Goal: Task Accomplishment & Management: Manage account settings

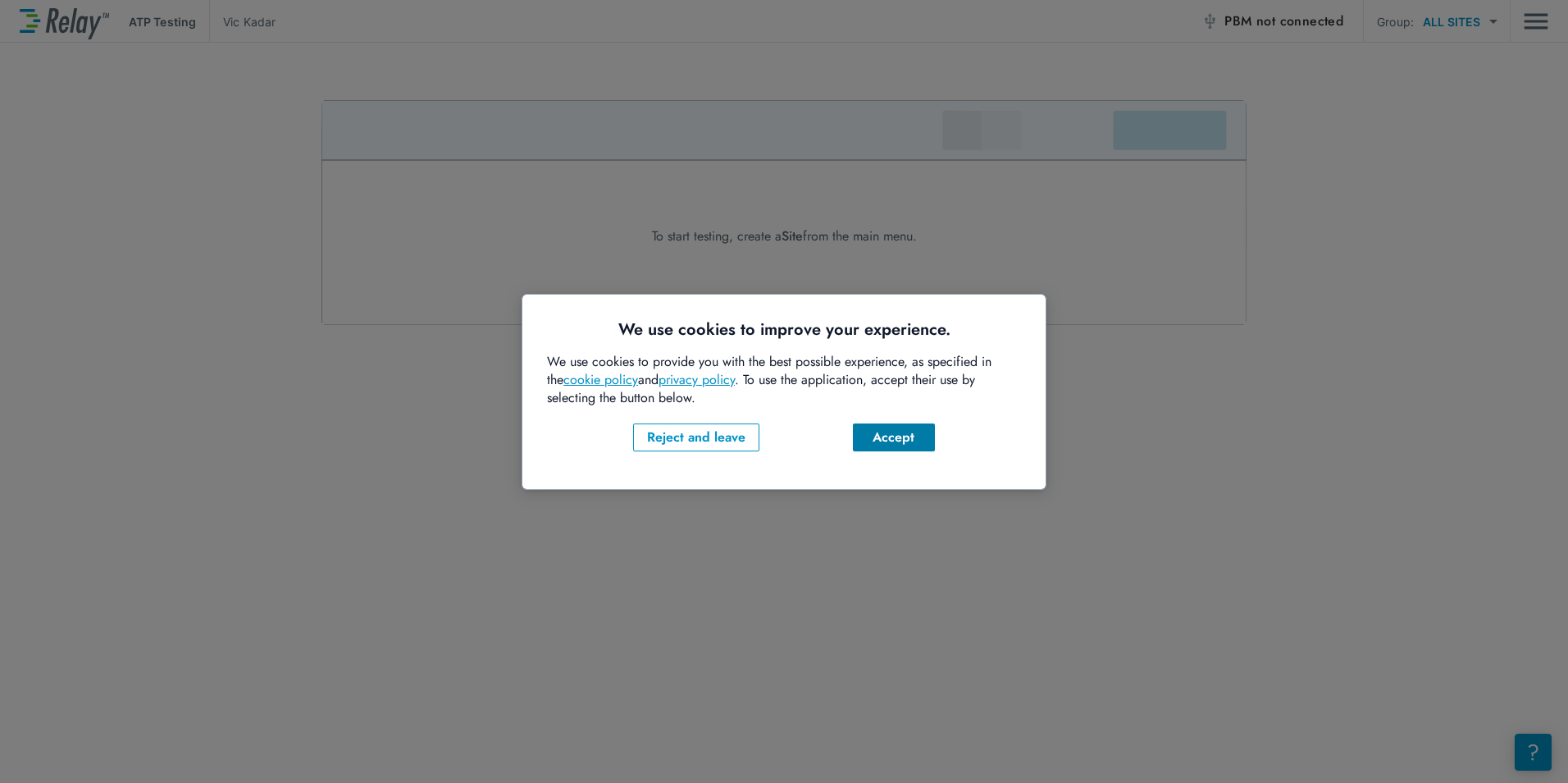
click at [889, 429] on div "Accept" at bounding box center [894, 437] width 56 height 20
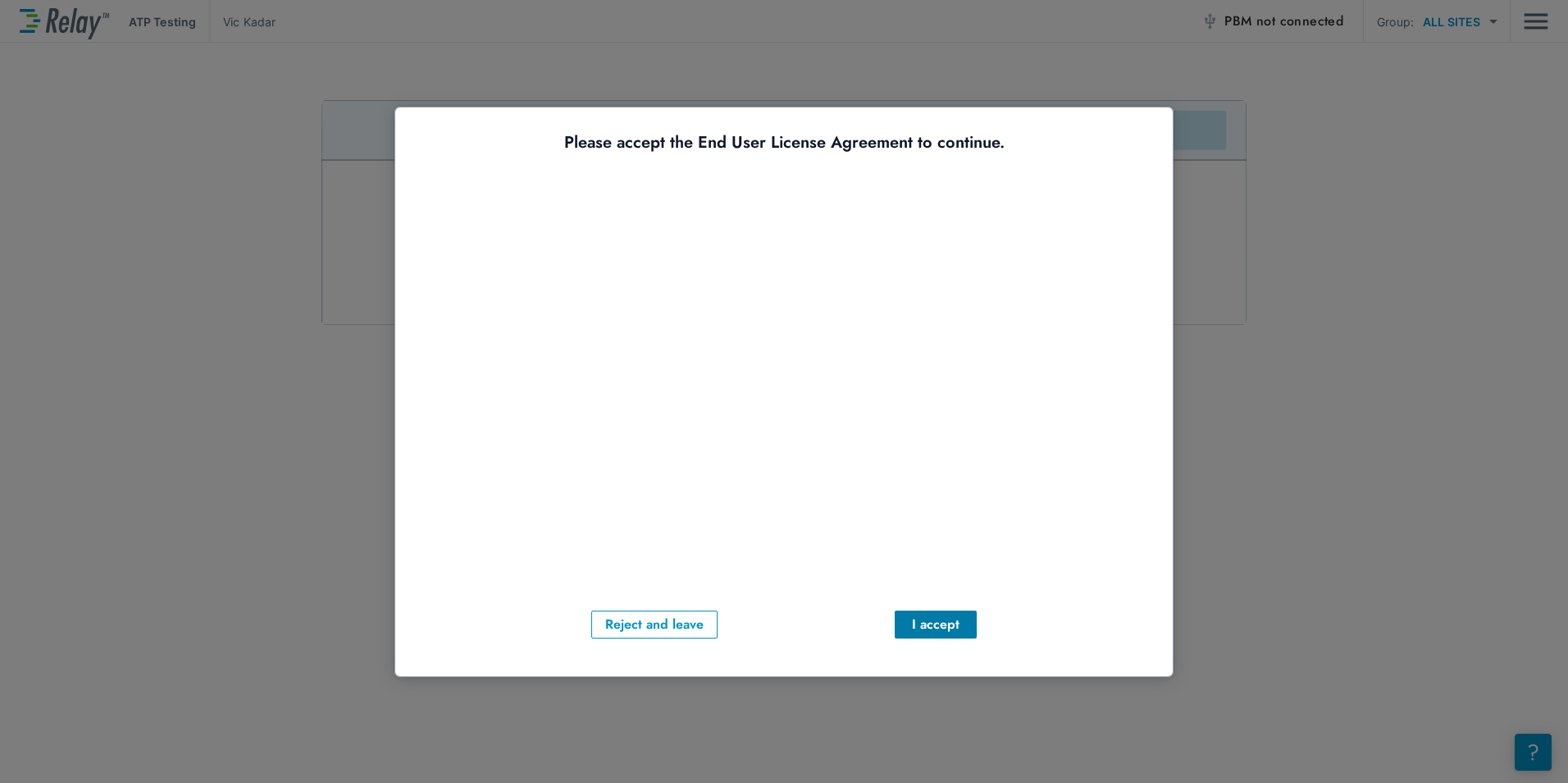
click at [946, 621] on div "I accept" at bounding box center [935, 624] width 56 height 20
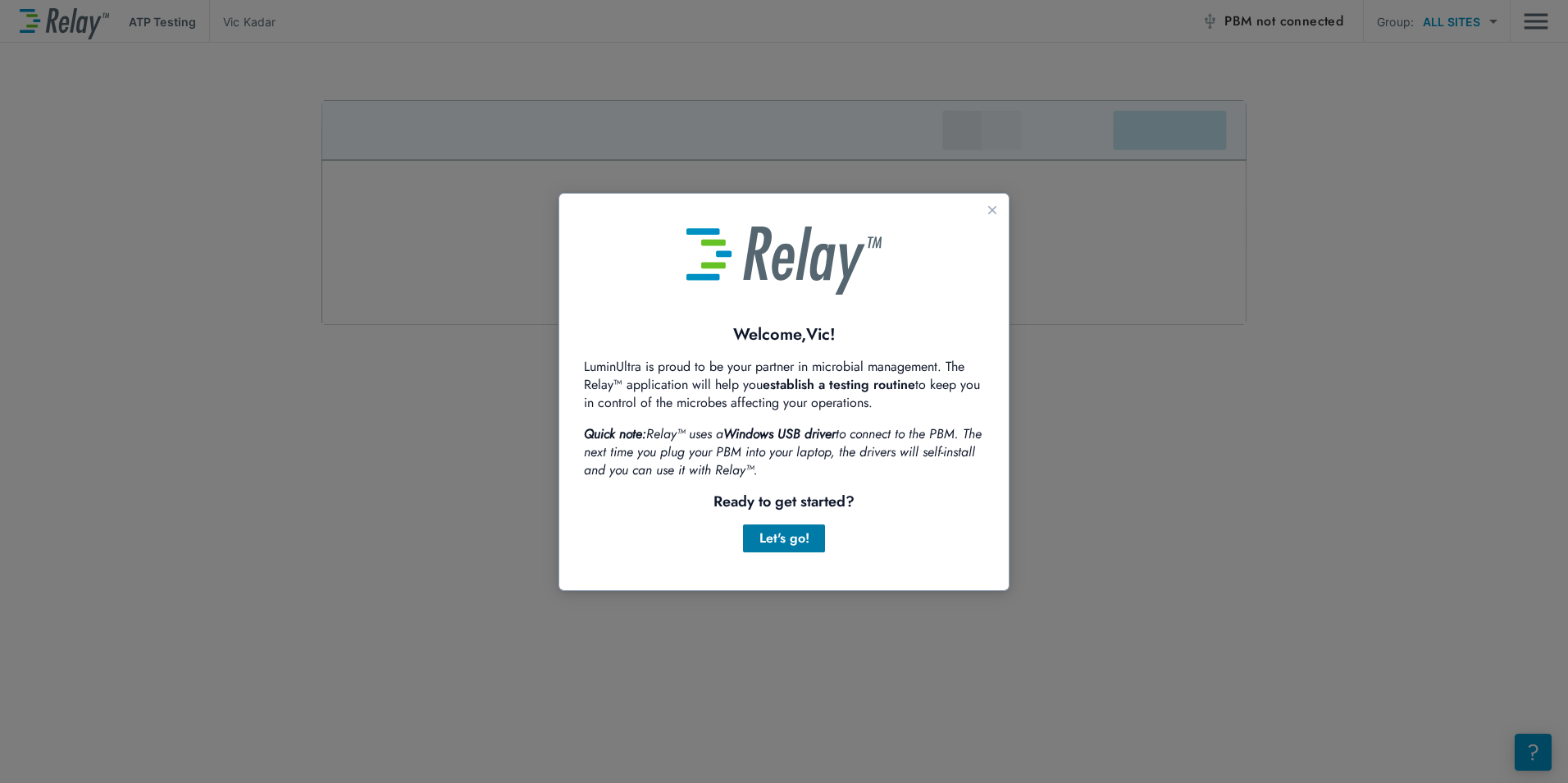
click at [788, 536] on div "Let's go!" at bounding box center [784, 538] width 56 height 20
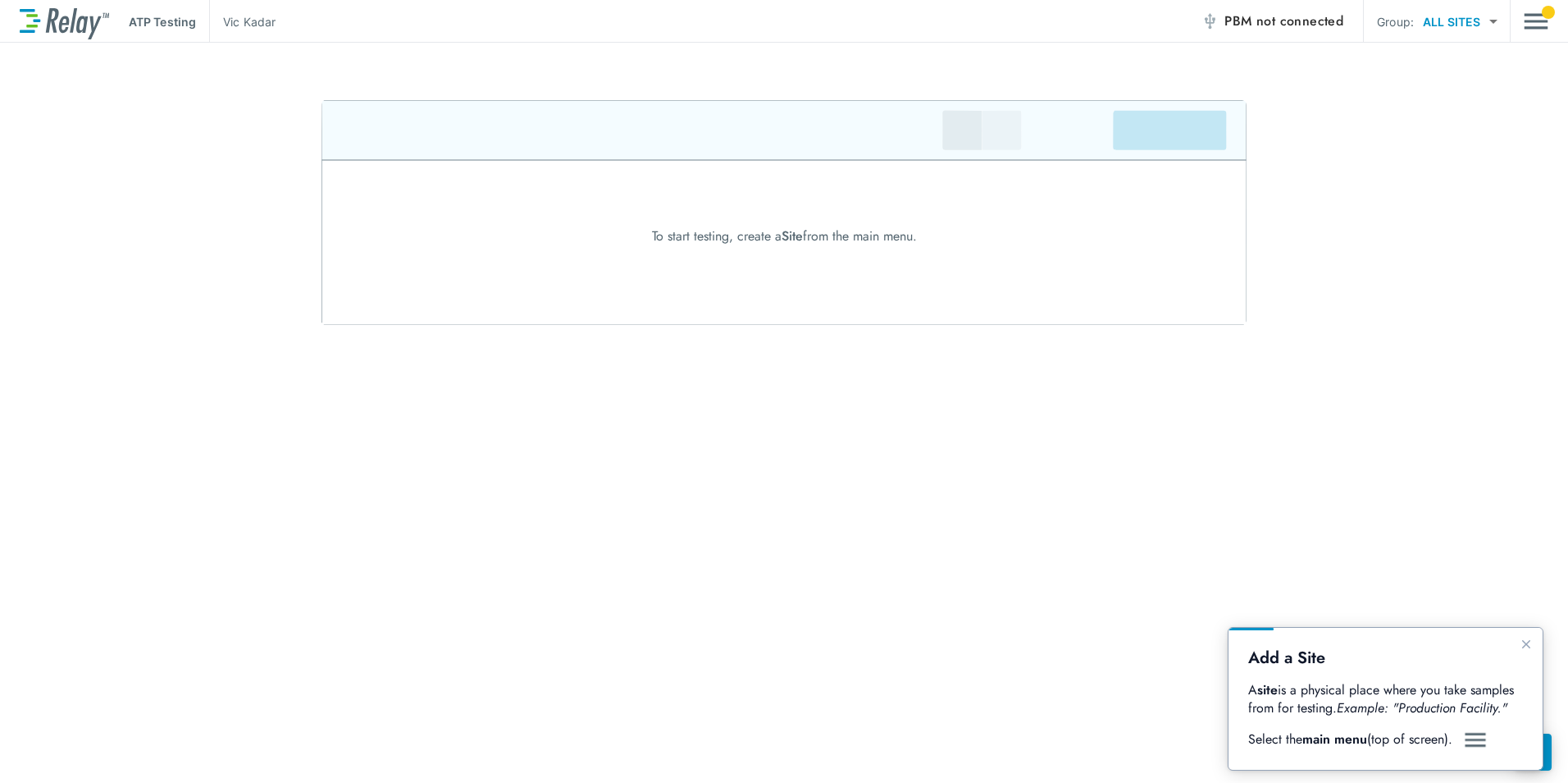
drag, startPoint x: 229, startPoint y: 342, endPoint x: 544, endPoint y: 421, distance: 324.8
click at [528, 440] on div "ATP Testing [PERSON_NAME] PBM not connected Group: ALL SITES ********* ​ To sta…" at bounding box center [784, 392] width 1568 height 783
click at [579, 247] on img at bounding box center [784, 212] width 925 height 225
click at [729, 240] on div "To start testing, create a Site from the main menu." at bounding box center [784, 236] width 1568 height 20
click at [1451, 31] on body "ATP Testing [PERSON_NAME] PBM not connected Group: ALL SITES ********* ​ To sta…" at bounding box center [784, 392] width 1568 height 783
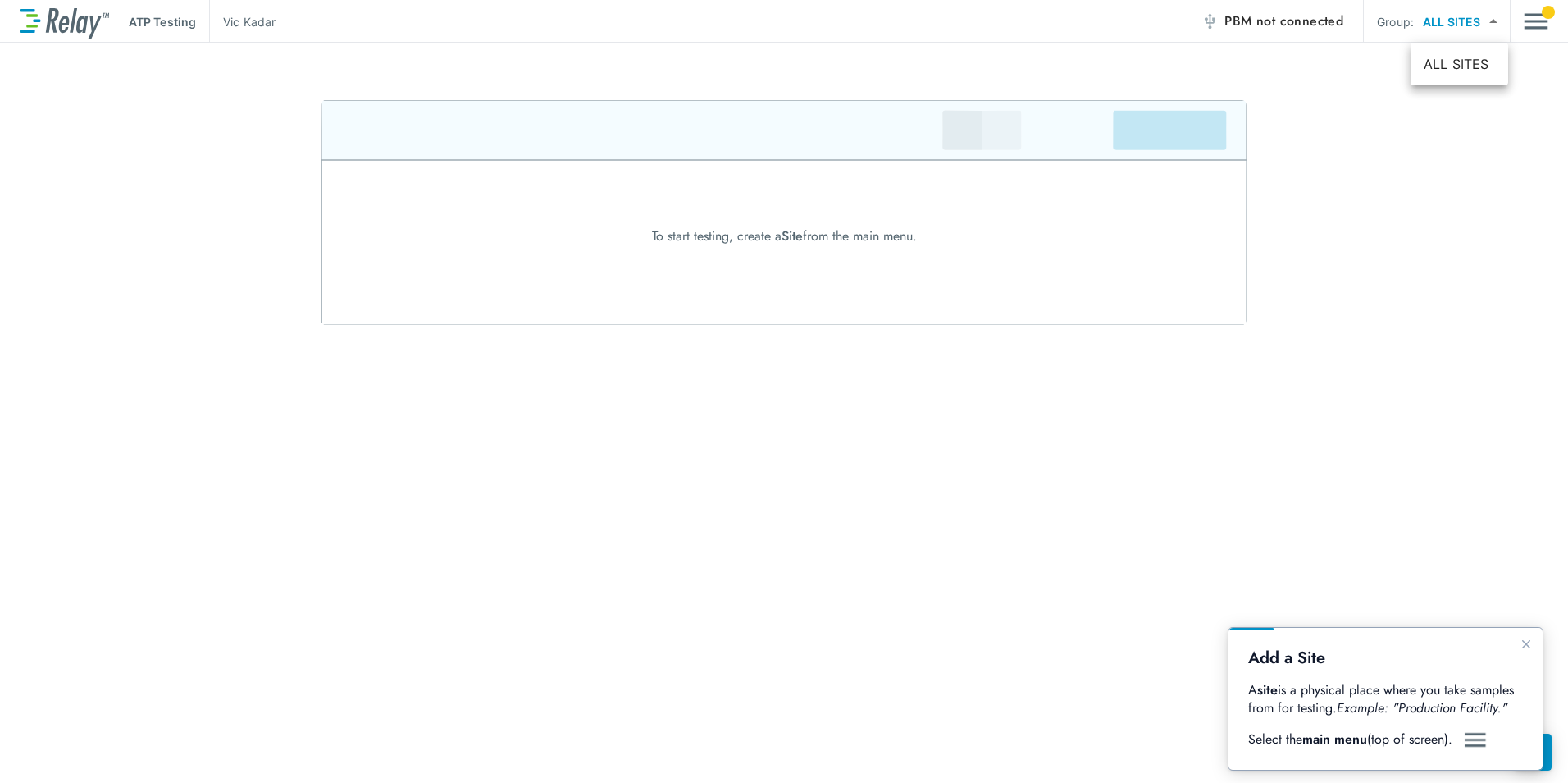
click at [1451, 477] on div at bounding box center [784, 392] width 1568 height 783
click at [1530, 23] on img "Main menu" at bounding box center [1536, 22] width 24 height 31
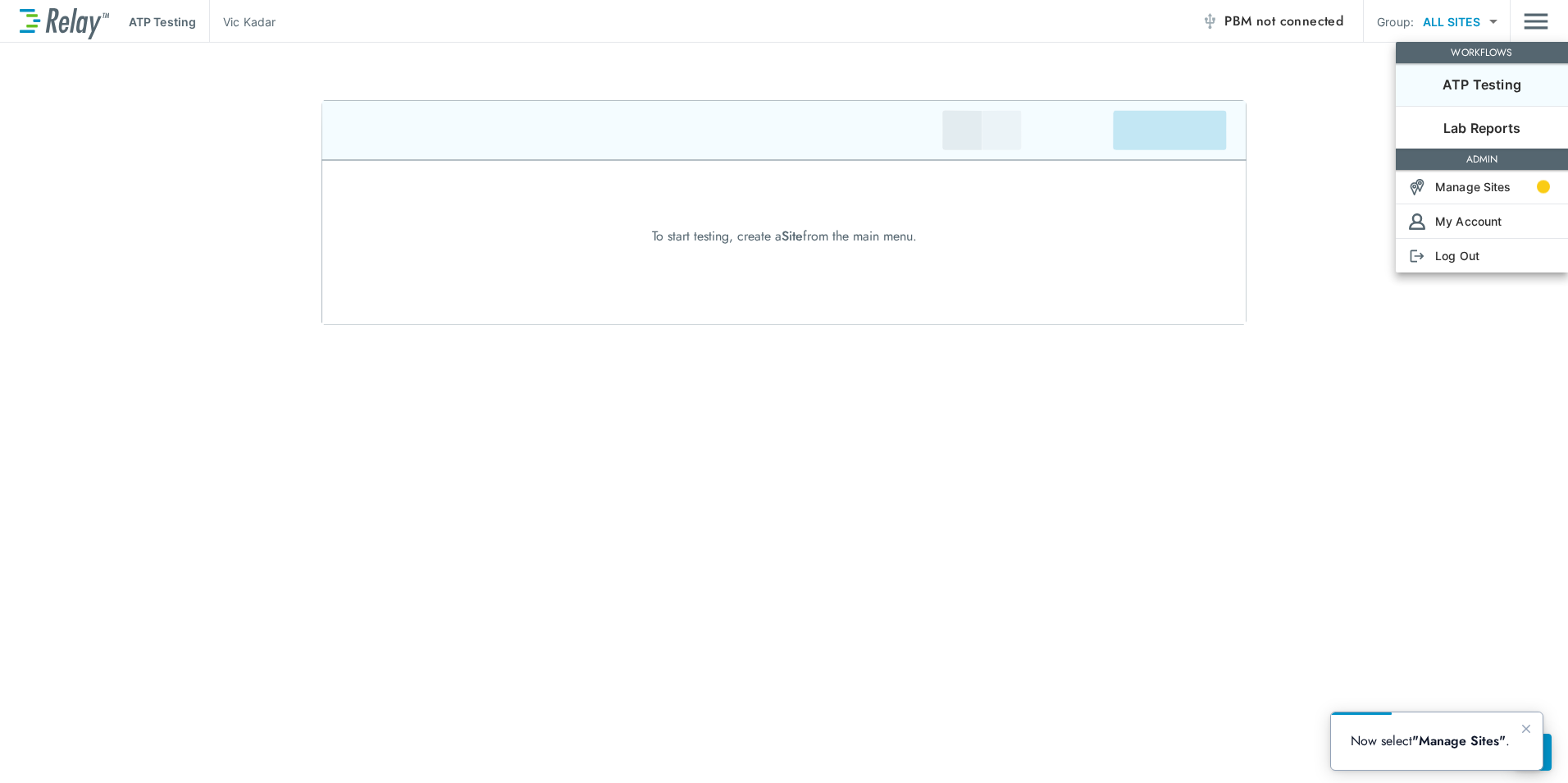
click at [1457, 82] on p "ATP Testing" at bounding box center [1481, 84] width 79 height 20
click at [1333, 102] on div at bounding box center [784, 392] width 1568 height 783
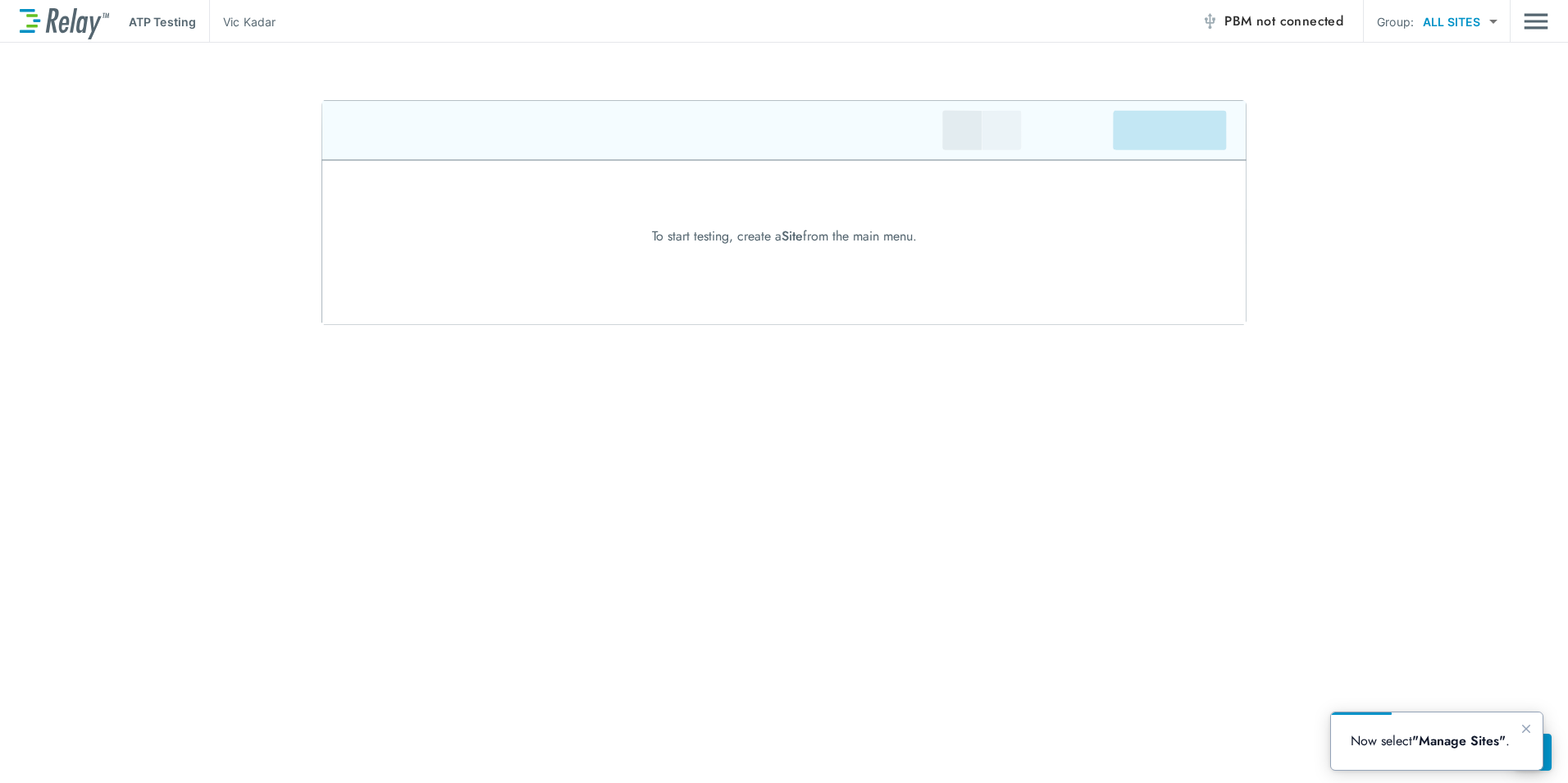
click at [1335, 103] on div at bounding box center [784, 212] width 1568 height 225
click at [1536, 27] on img "Main menu" at bounding box center [1536, 22] width 24 height 31
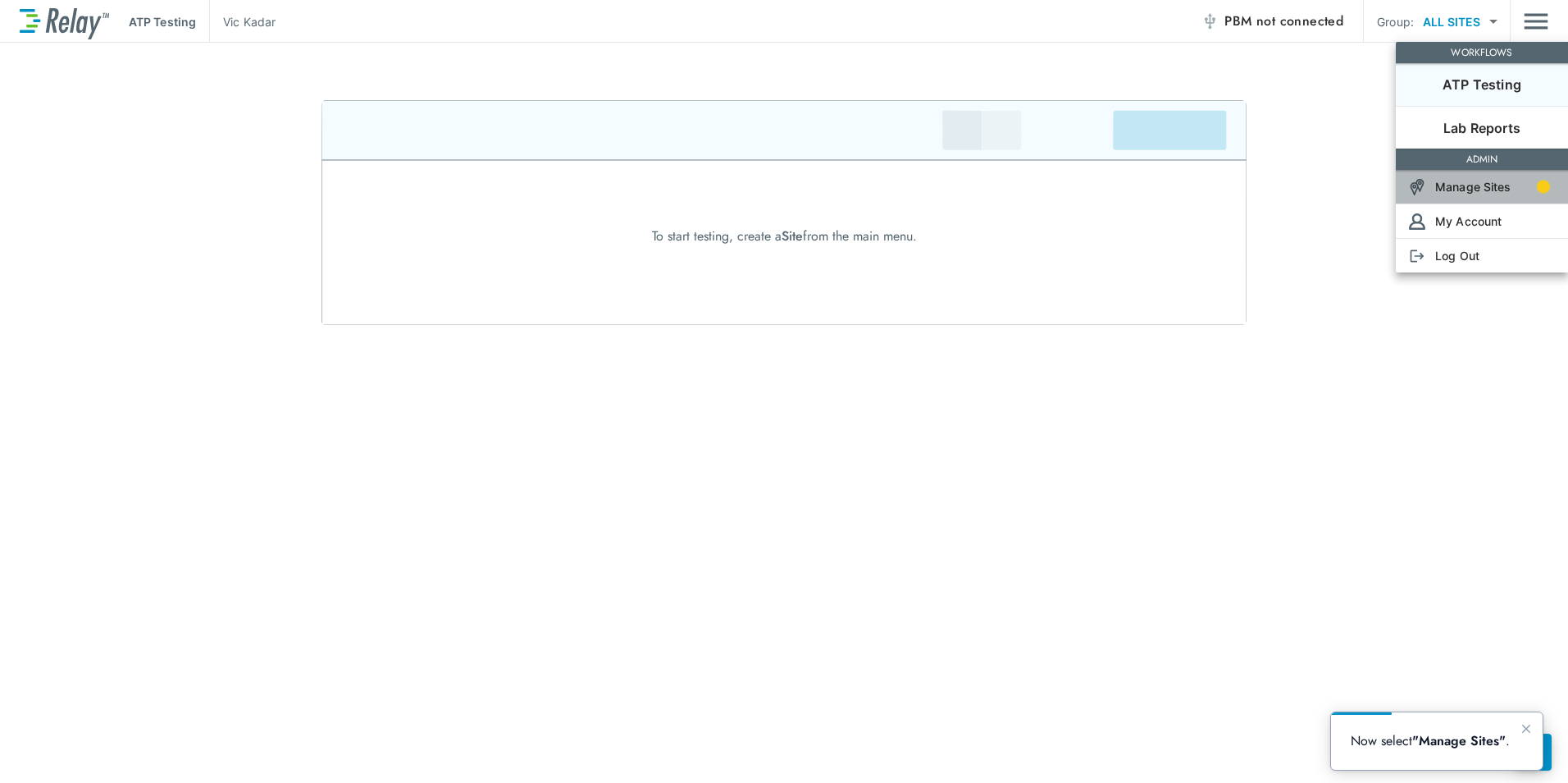
click at [1465, 189] on p "Manage Sites" at bounding box center [1473, 187] width 76 height 17
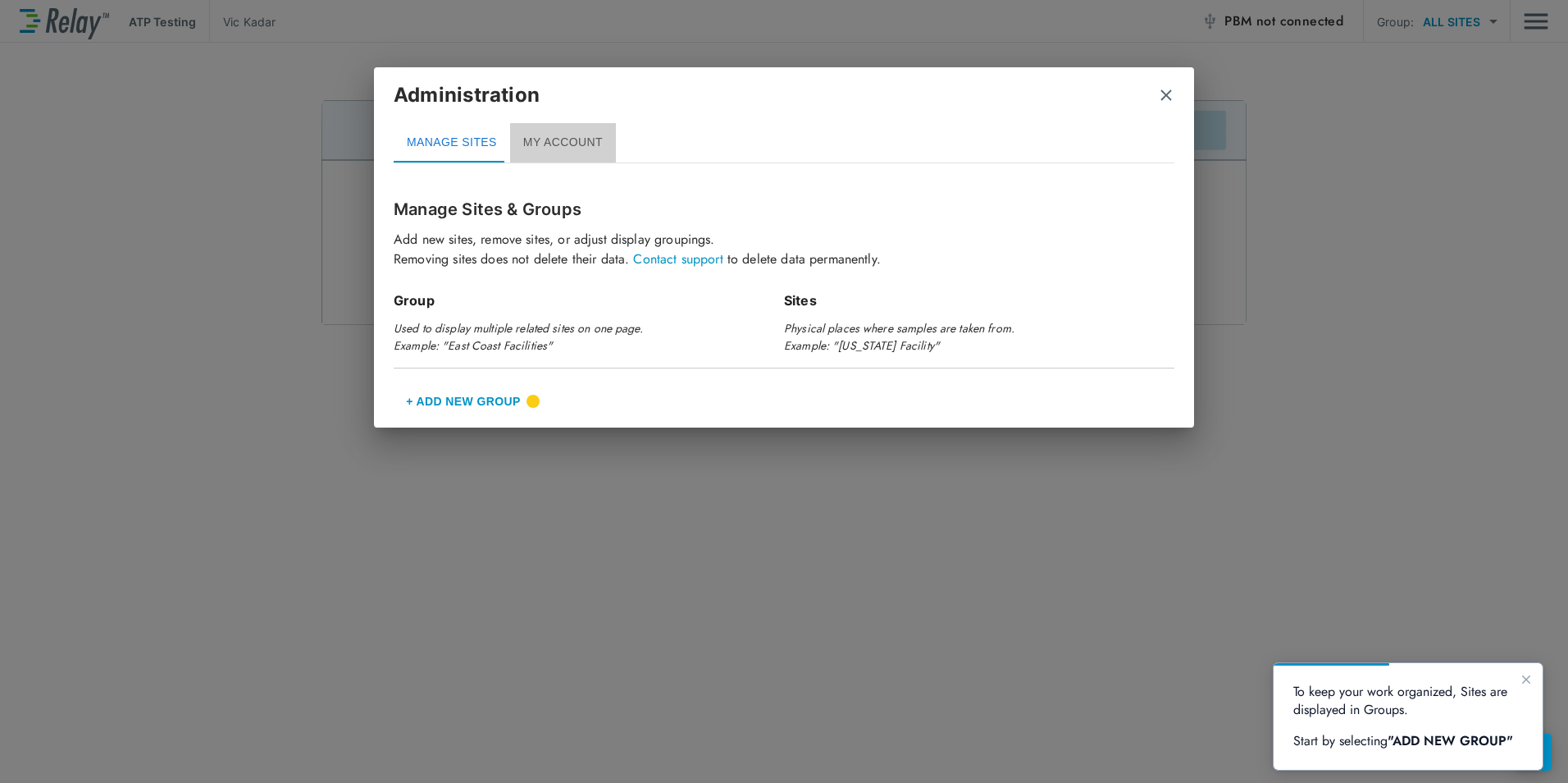
click at [563, 140] on button "MY ACCOUNT" at bounding box center [563, 142] width 106 height 39
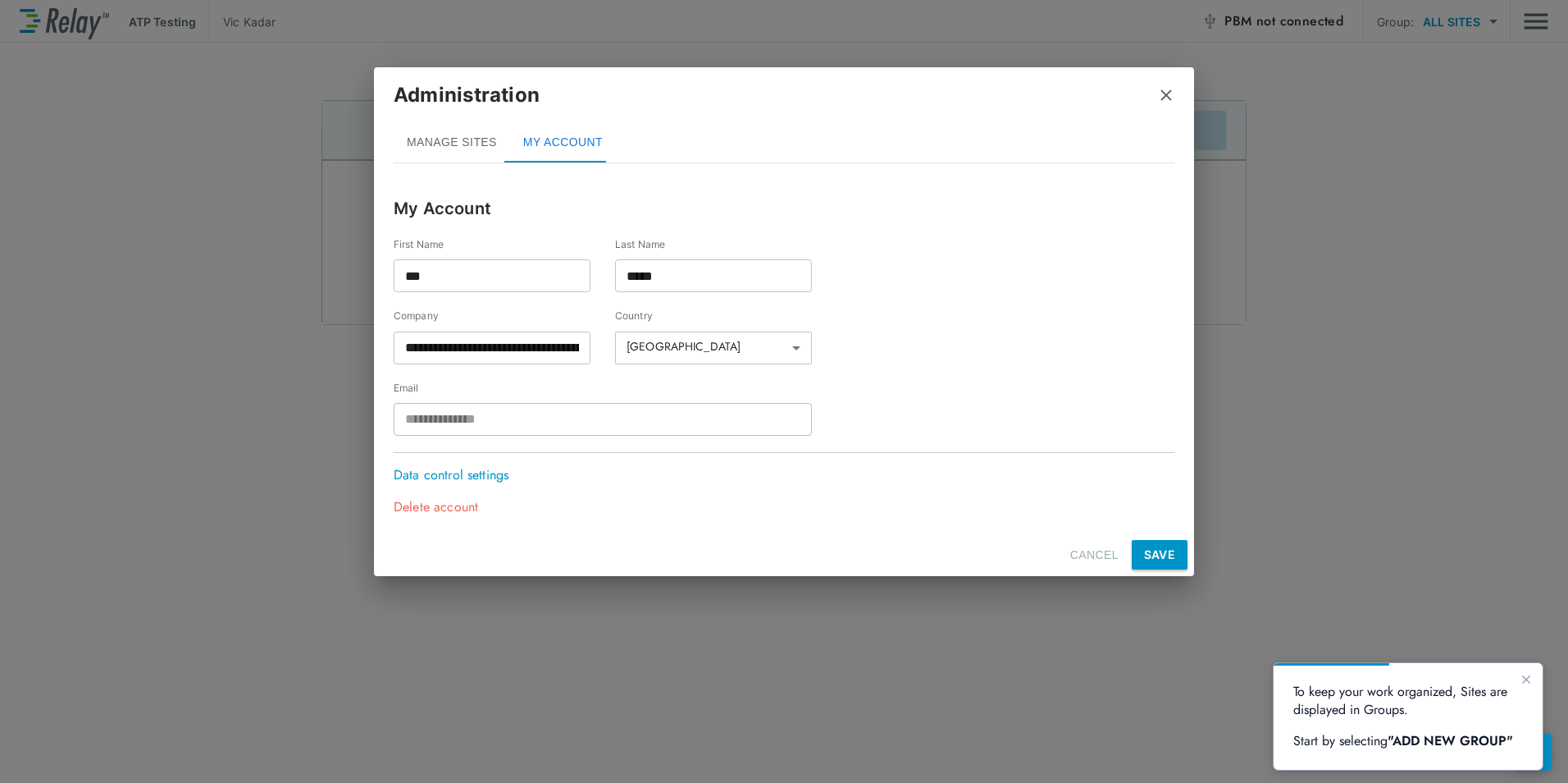
click at [464, 473] on p "Data control settings" at bounding box center [456, 475] width 123 height 20
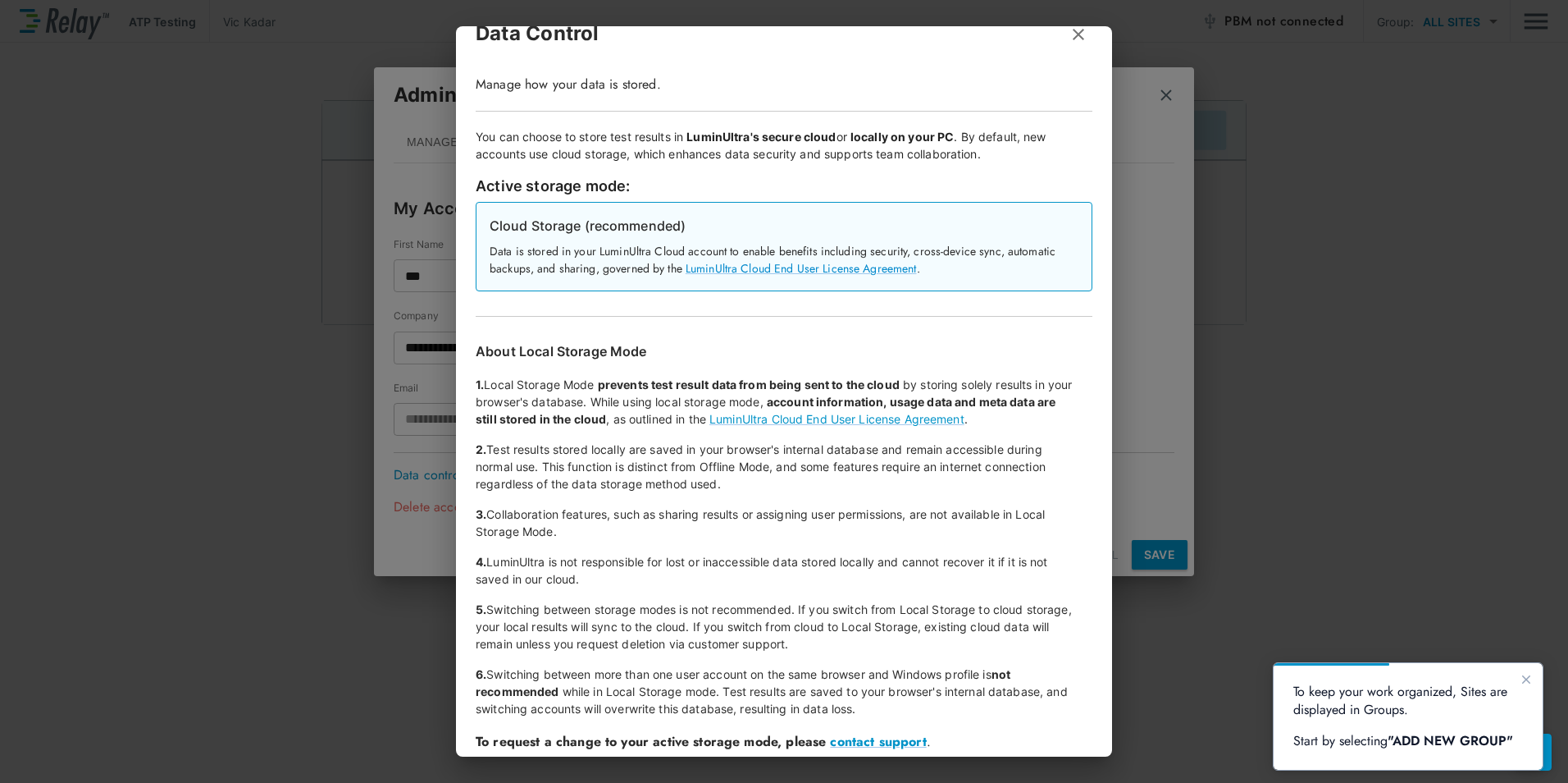
scroll to position [42, 0]
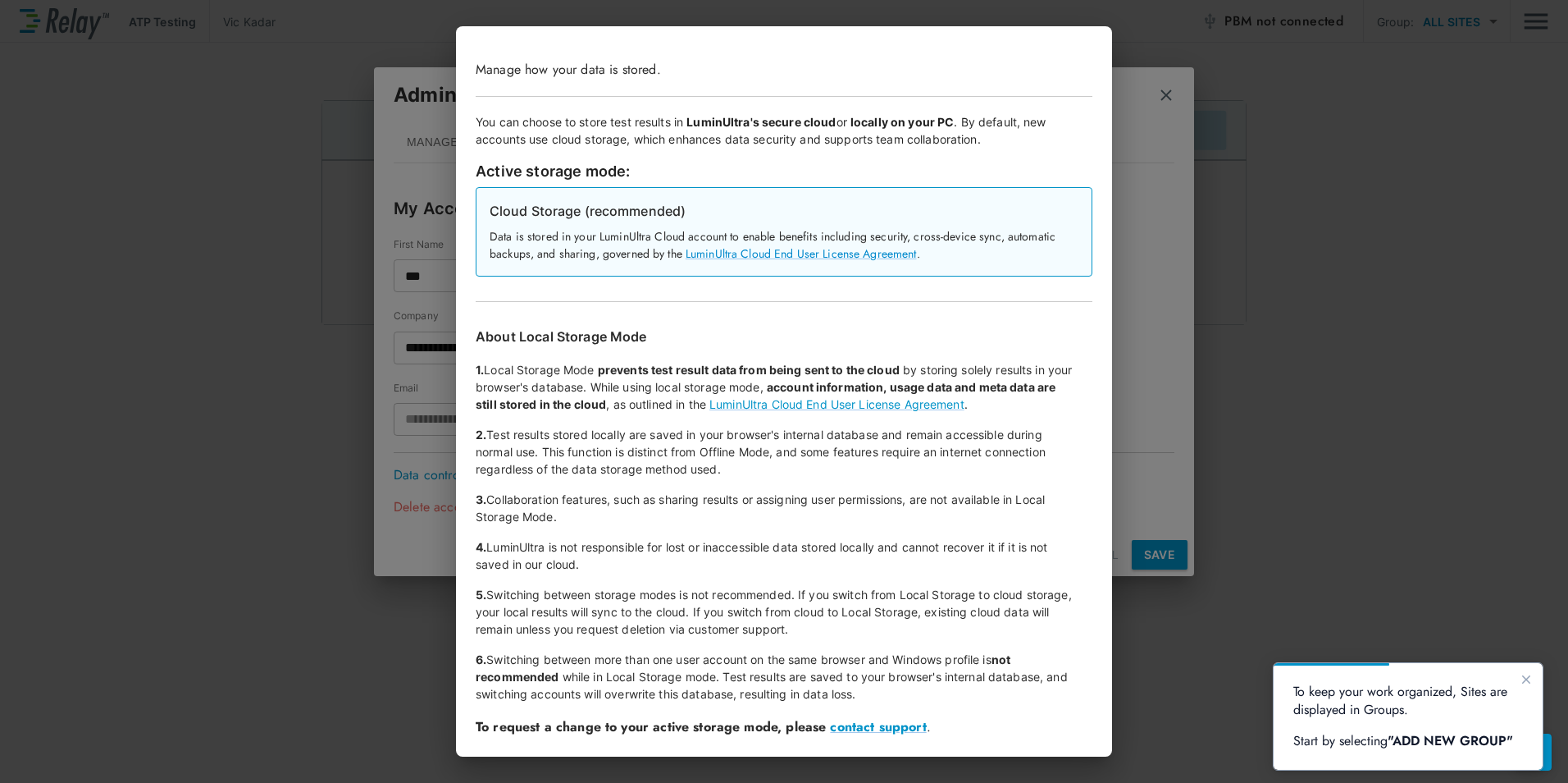
click at [1226, 694] on div "Data Control Manage how your data is stored. You can choose to store test resul…" at bounding box center [784, 392] width 1568 height 783
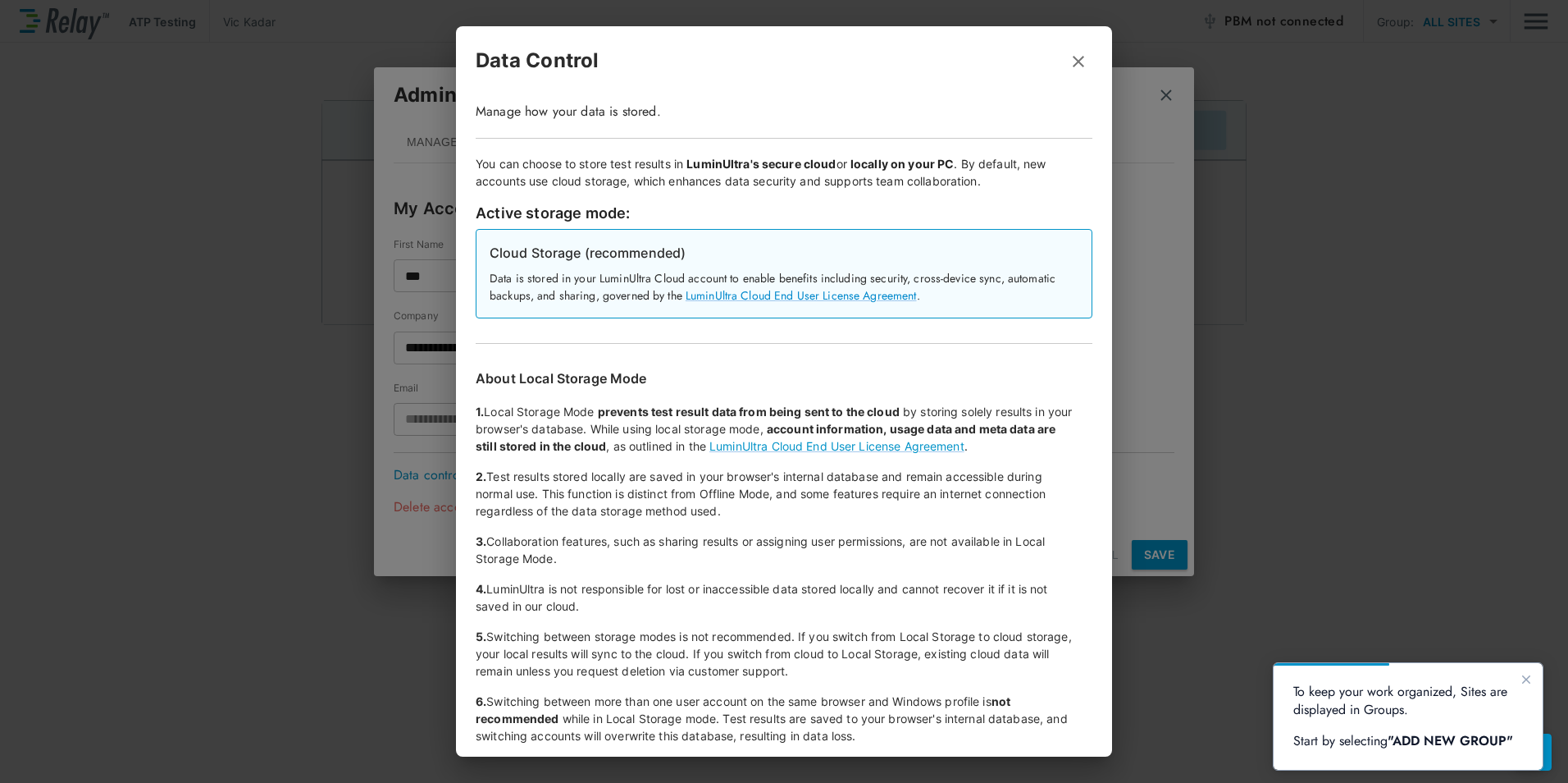
click at [1160, 431] on div "Data Control Manage how your data is stored. You can choose to store test resul…" at bounding box center [784, 392] width 1568 height 783
click at [1068, 62] on icon "button" at bounding box center [1078, 62] width 20 height 20
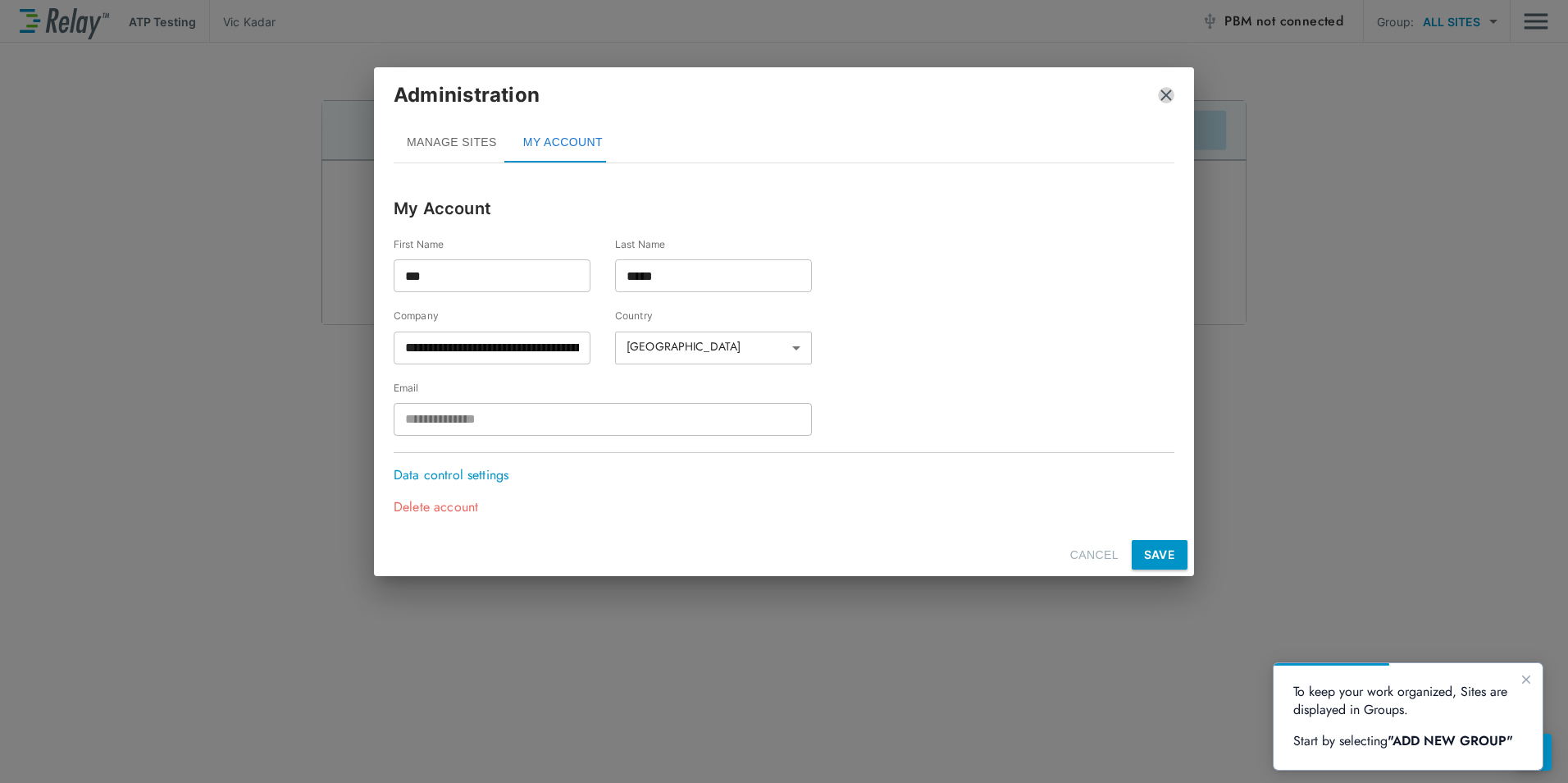
click at [1166, 98] on img "close" at bounding box center [1165, 95] width 16 height 16
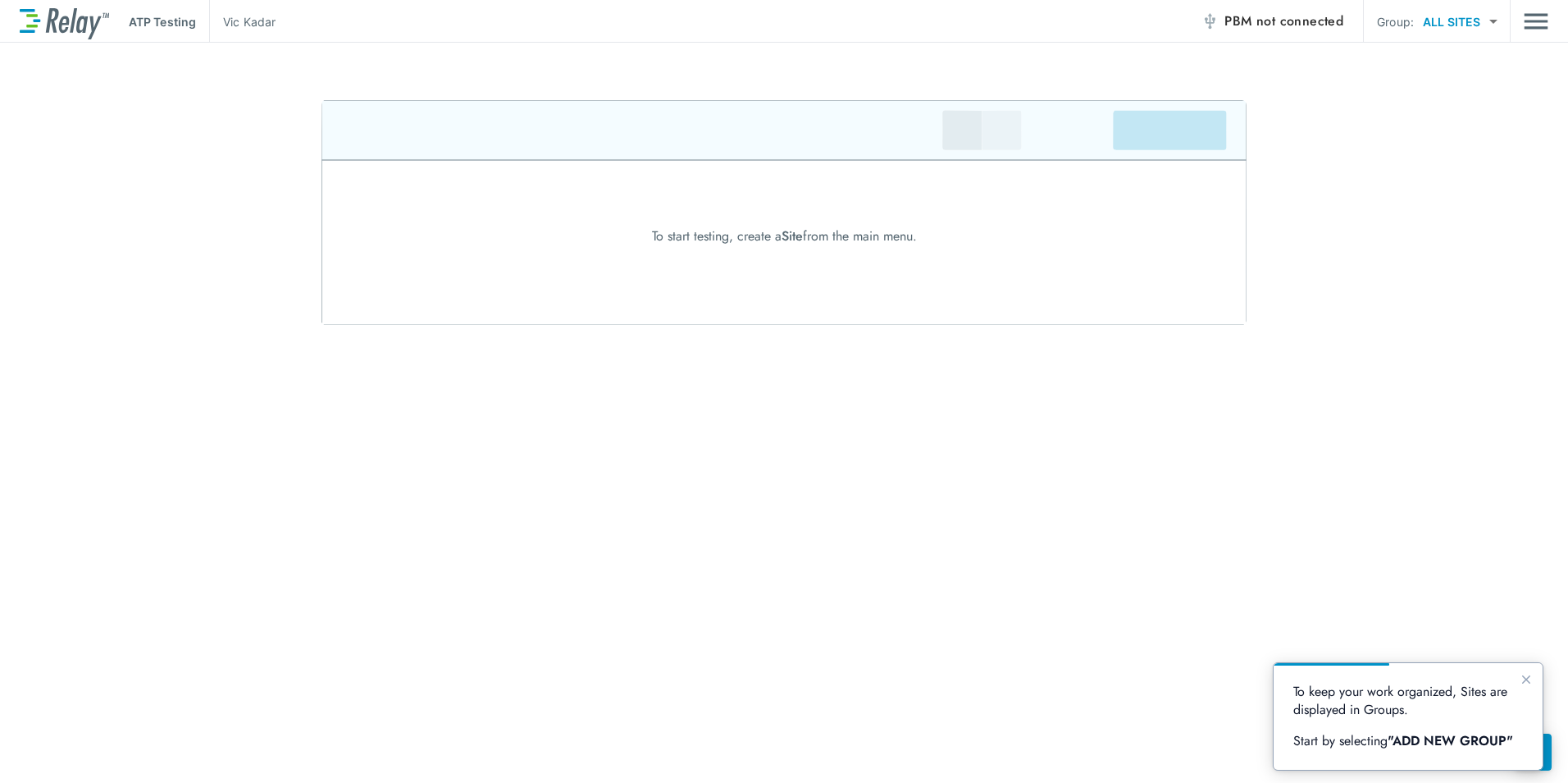
click at [1178, 132] on img at bounding box center [784, 212] width 925 height 225
click at [1454, 23] on body "ATP Testing [PERSON_NAME] PBM not connected Group: ALL SITES ********* ​ To sta…" at bounding box center [784, 392] width 1568 height 783
click at [1536, 27] on div at bounding box center [784, 392] width 1568 height 783
drag, startPoint x: 1374, startPoint y: 240, endPoint x: 1394, endPoint y: 236, distance: 20.4
click at [1381, 245] on div "To start testing, create a Site from the main menu." at bounding box center [784, 236] width 1568 height 20
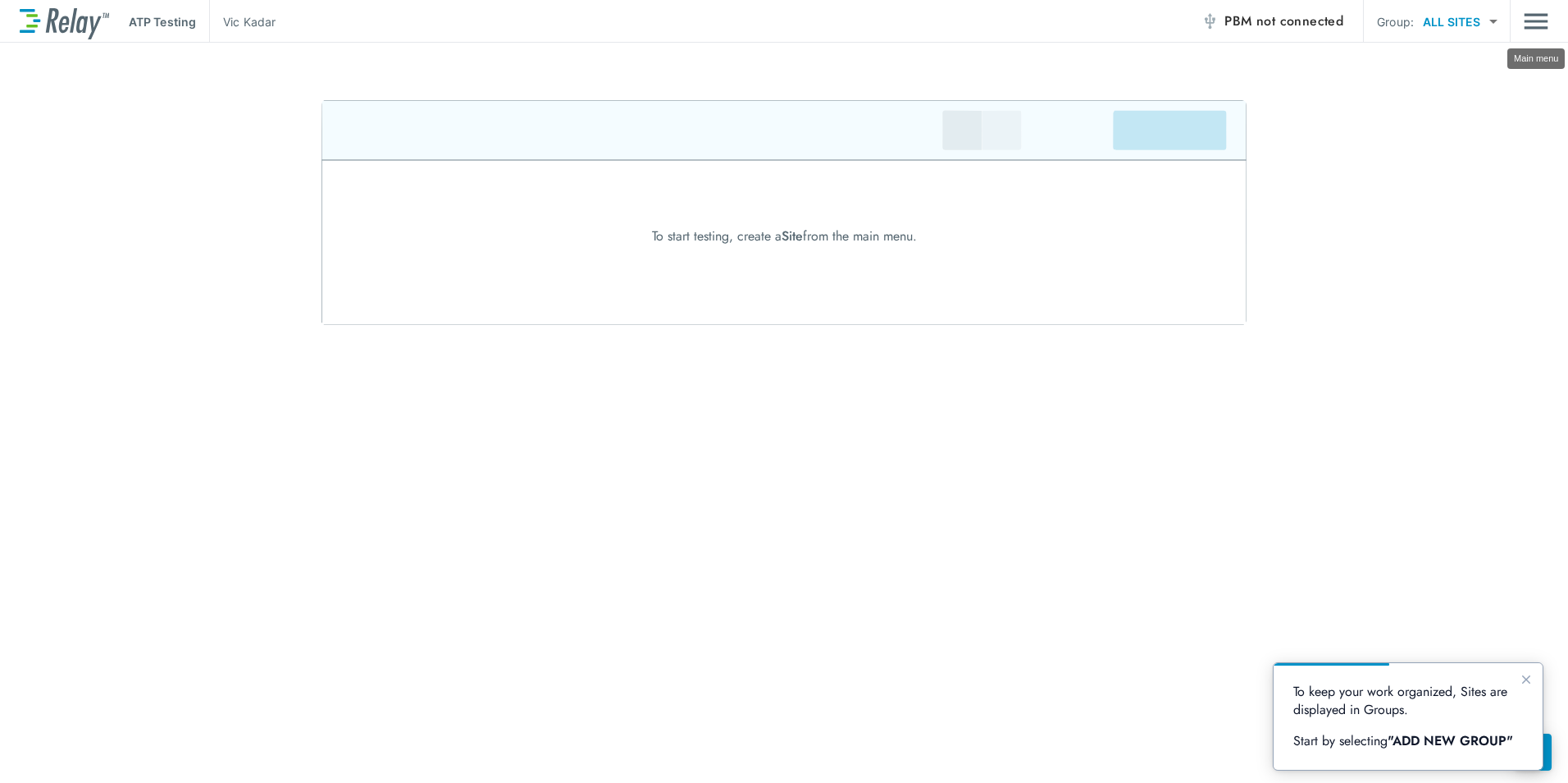
click at [1538, 20] on img "Main menu" at bounding box center [1536, 22] width 24 height 31
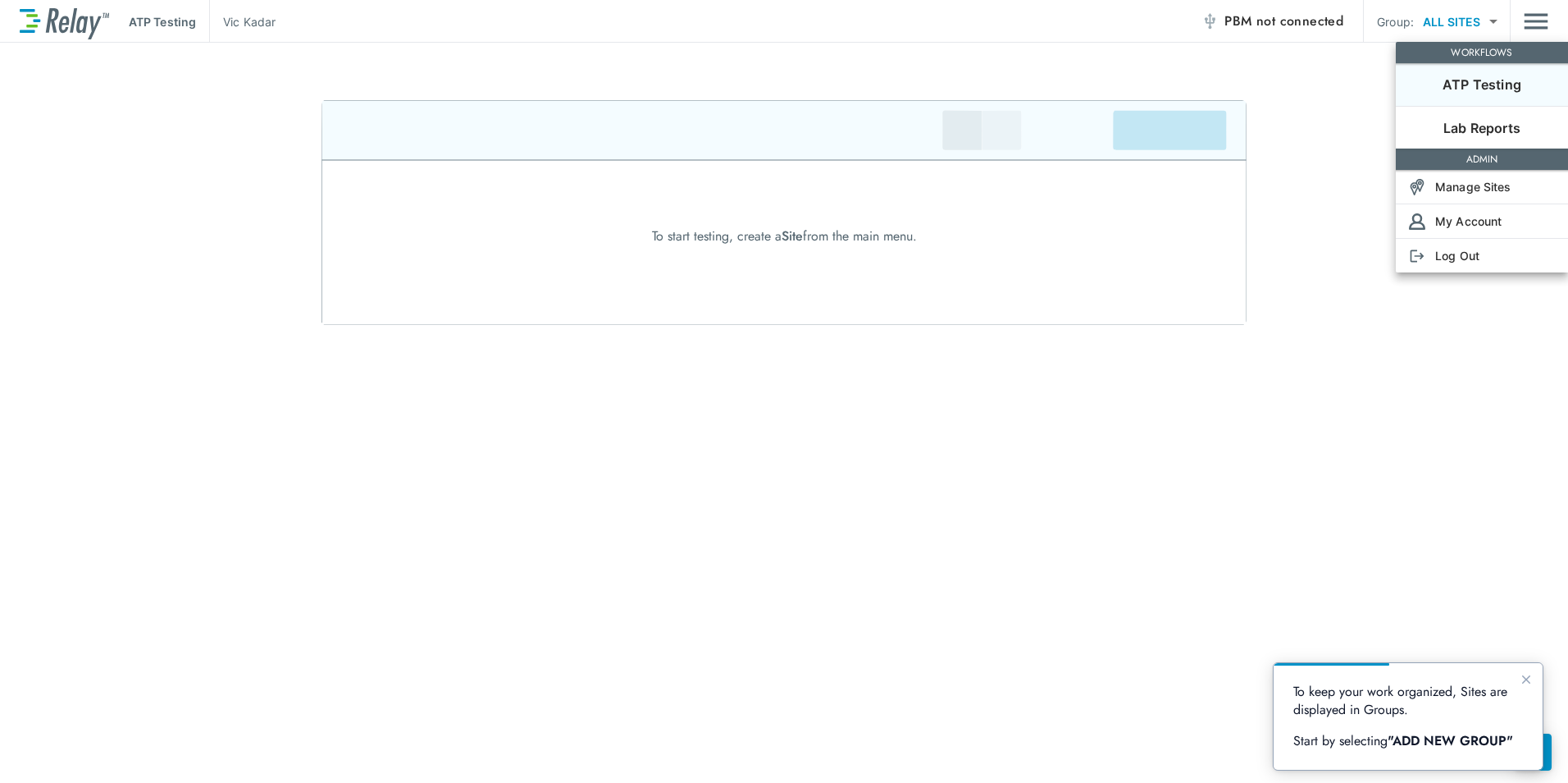
click at [1424, 693] on p "To keep your work organized, Sites are displayed in Groups." at bounding box center [1407, 701] width 230 height 36
click at [766, 233] on div at bounding box center [784, 392] width 1568 height 783
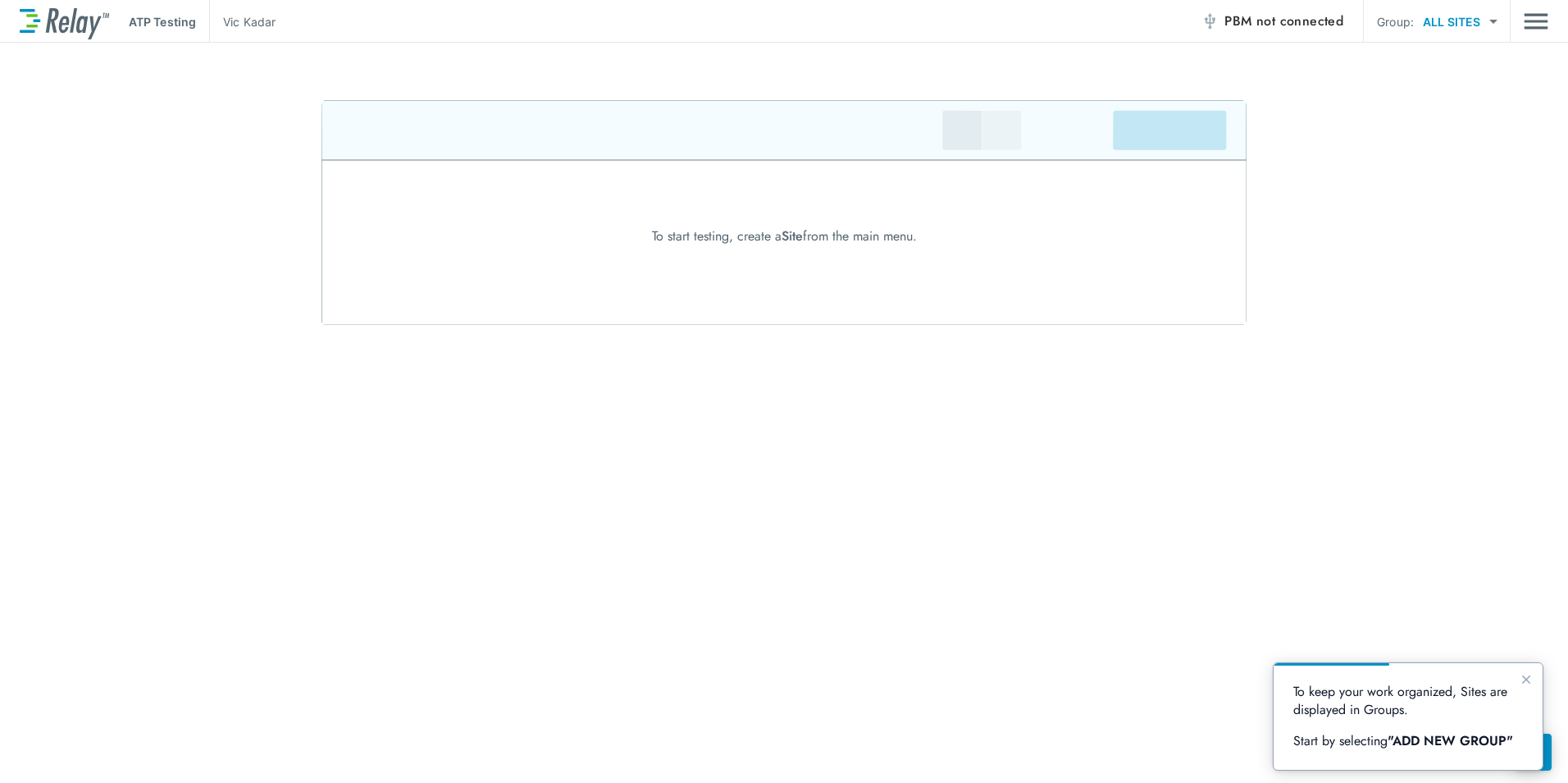
click at [1311, 358] on div "ATP Testing [PERSON_NAME] PBM not connected Group: ALL SITES ********* ​ To sta…" at bounding box center [784, 392] width 1568 height 783
click at [1354, 749] on p "Start by selecting "ADD NEW GROUP"" at bounding box center [1407, 740] width 230 height 18
click at [1525, 681] on icon "Close guide" at bounding box center [1525, 679] width 8 height 8
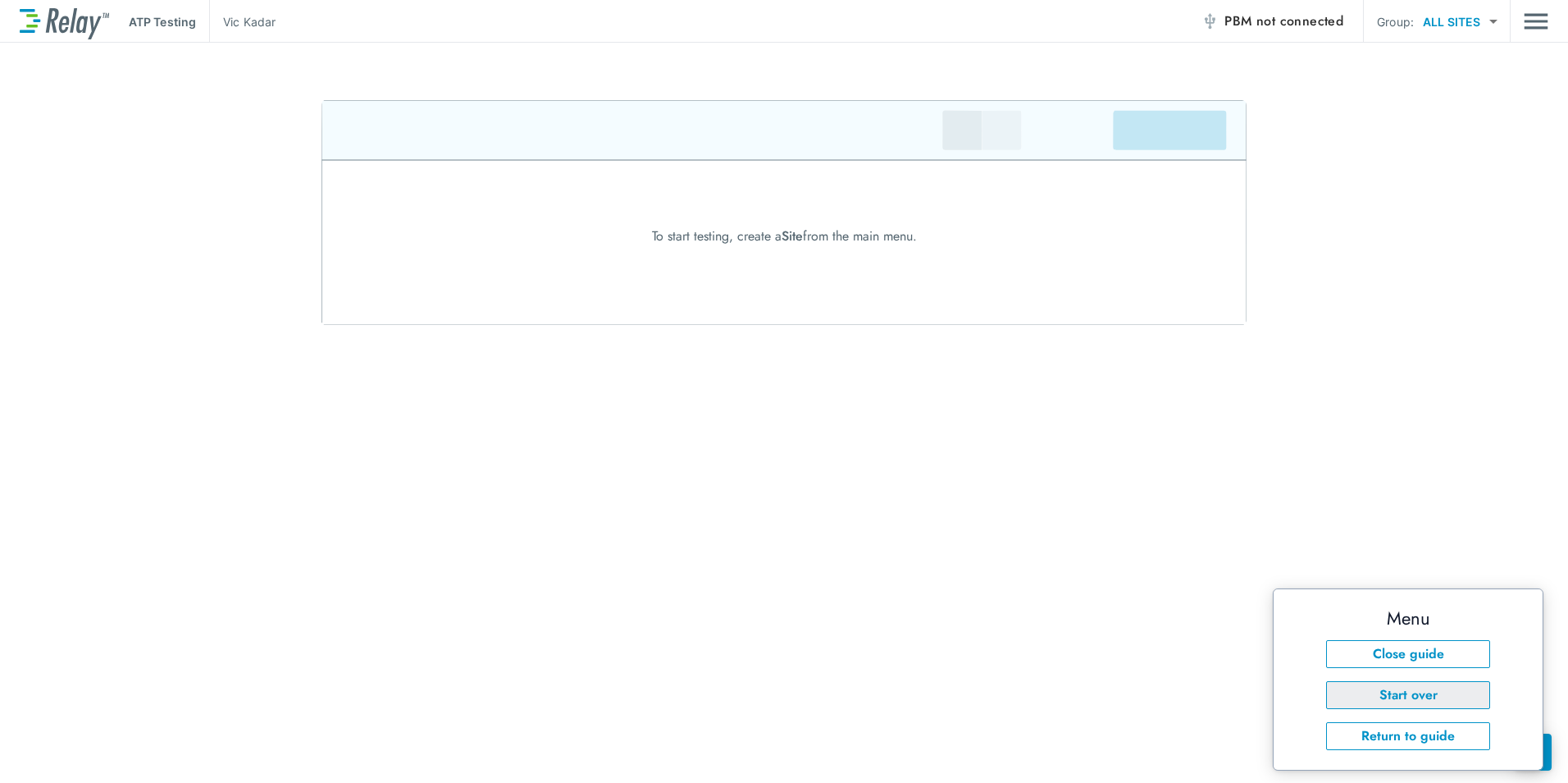
click at [1392, 690] on button "Start over" at bounding box center [1407, 694] width 164 height 28
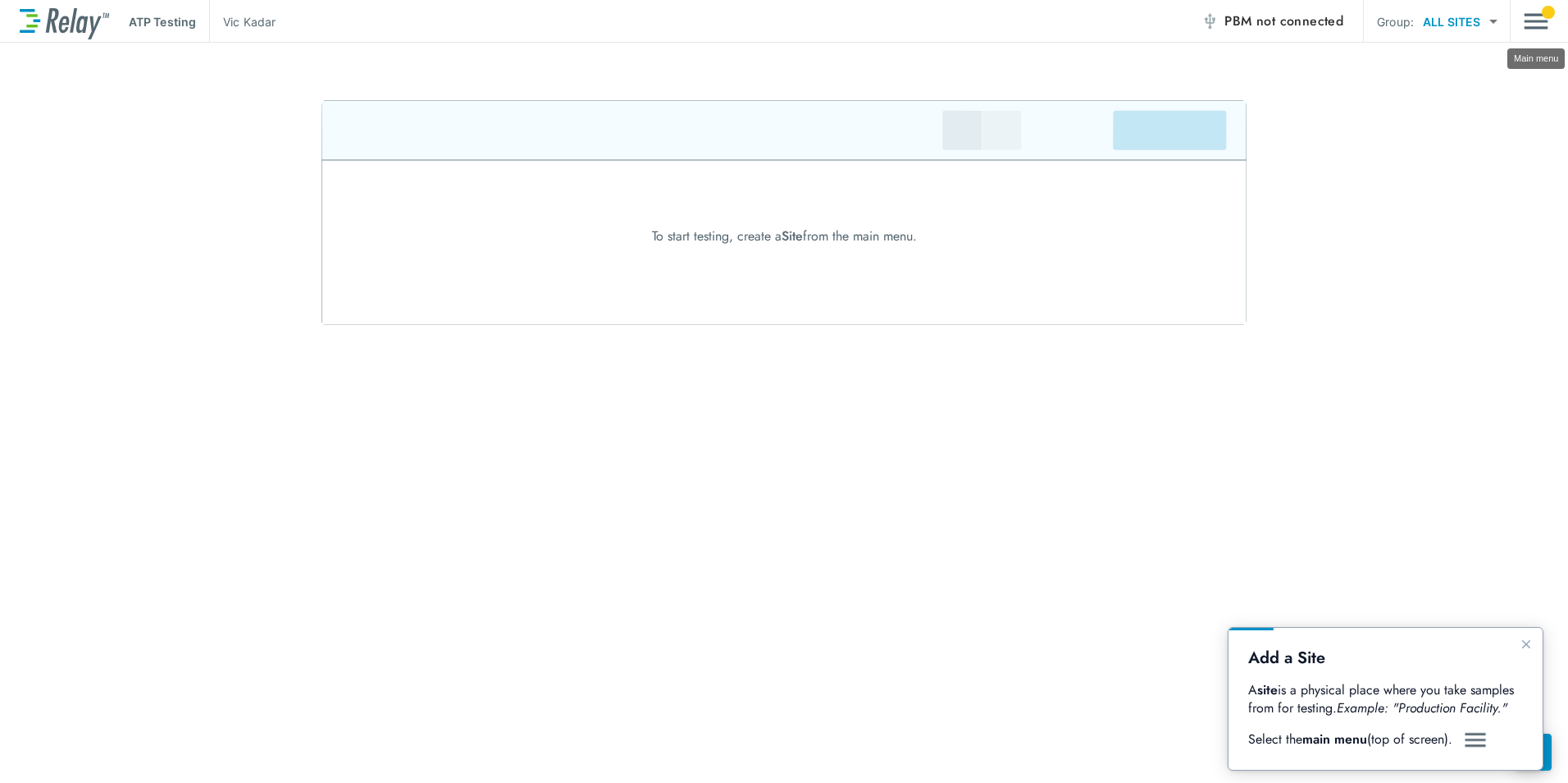
click at [1542, 16] on img "Main menu" at bounding box center [1536, 22] width 24 height 31
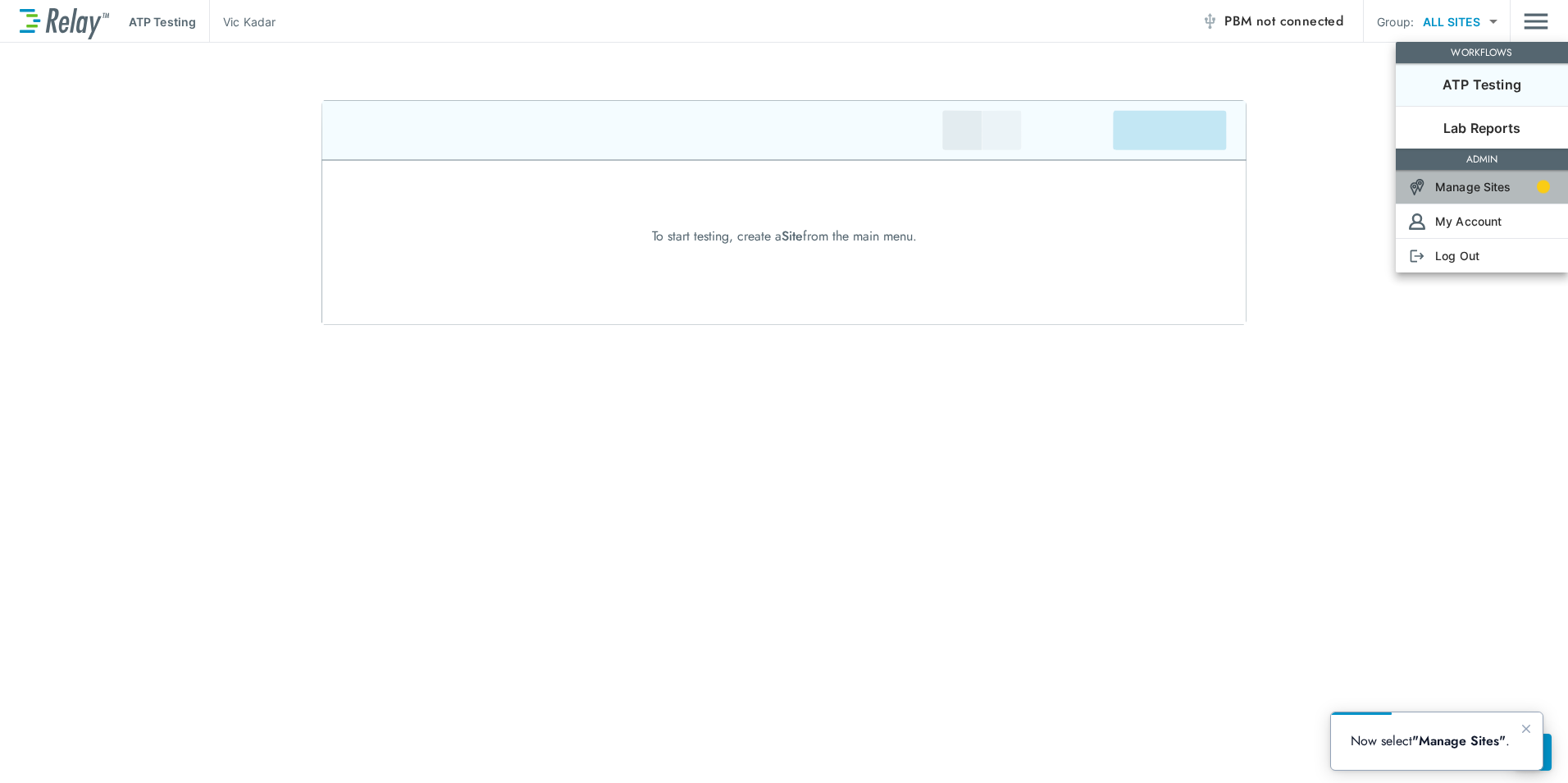
click at [1492, 187] on p "Manage Sites" at bounding box center [1473, 187] width 76 height 17
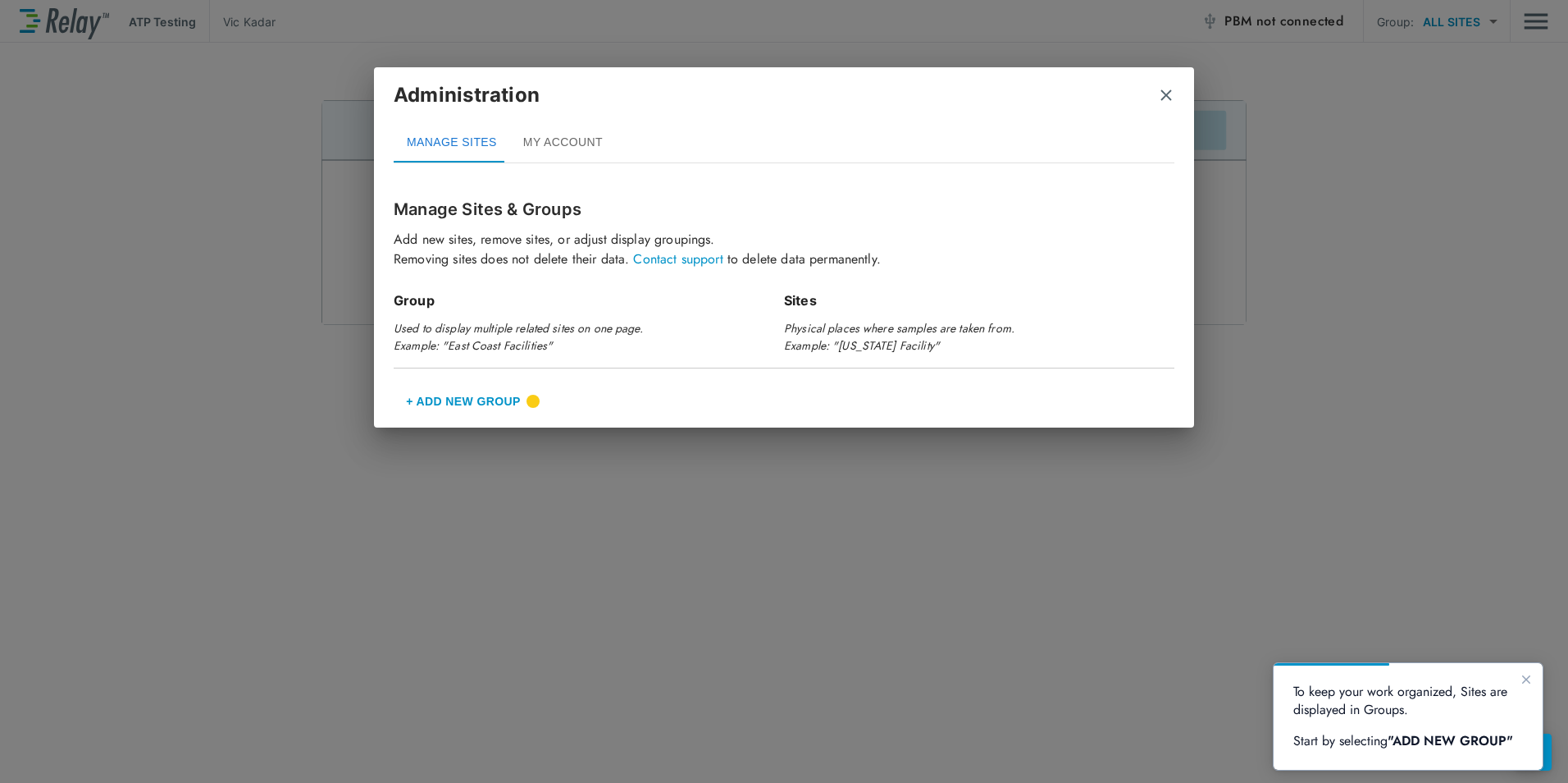
click at [468, 397] on button "+ Add New Group" at bounding box center [463, 400] width 140 height 39
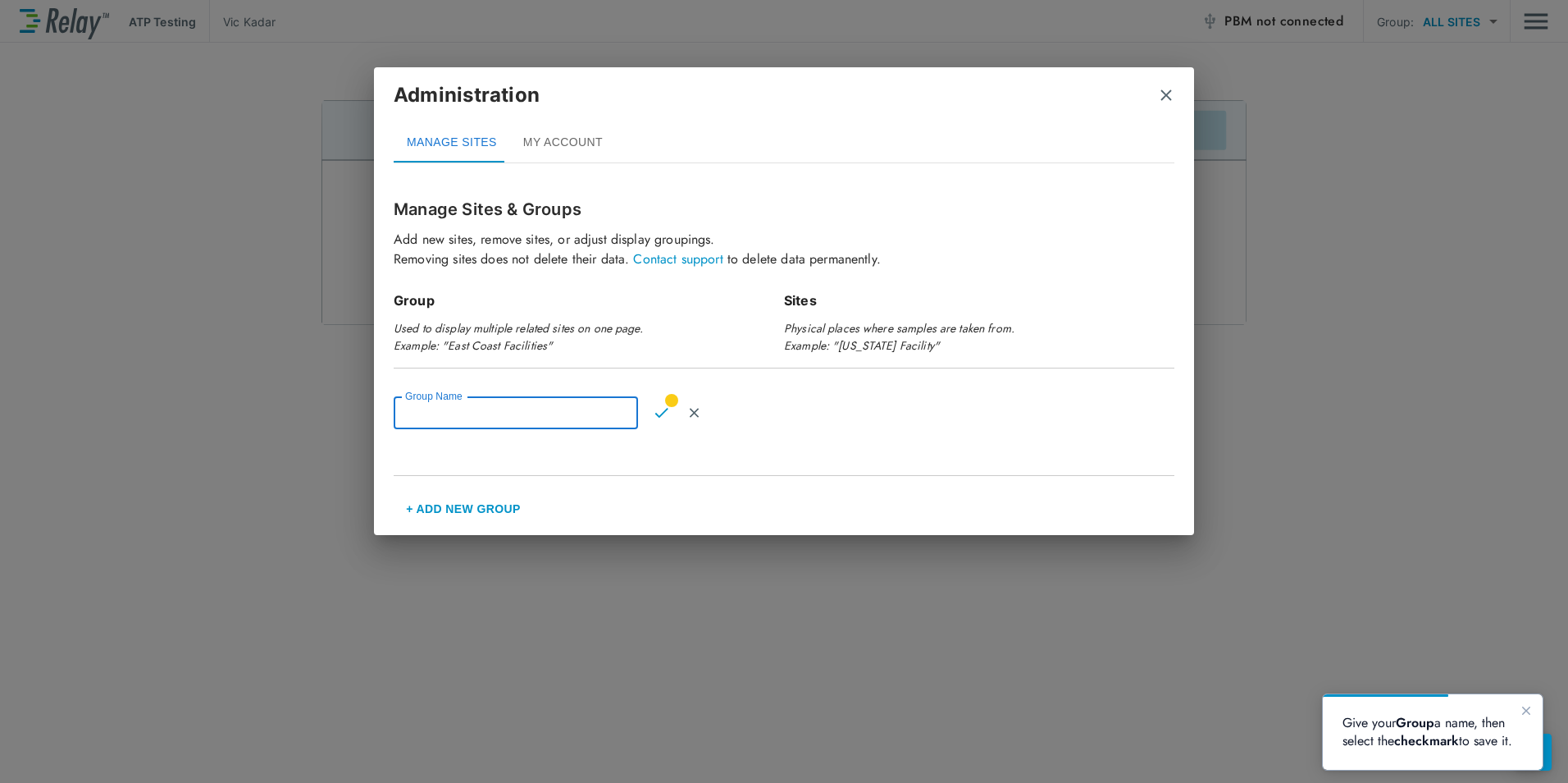
click at [528, 415] on input "Group Name" at bounding box center [516, 412] width 245 height 33
type input "**********"
click at [660, 418] on img "Confirm" at bounding box center [661, 412] width 14 height 15
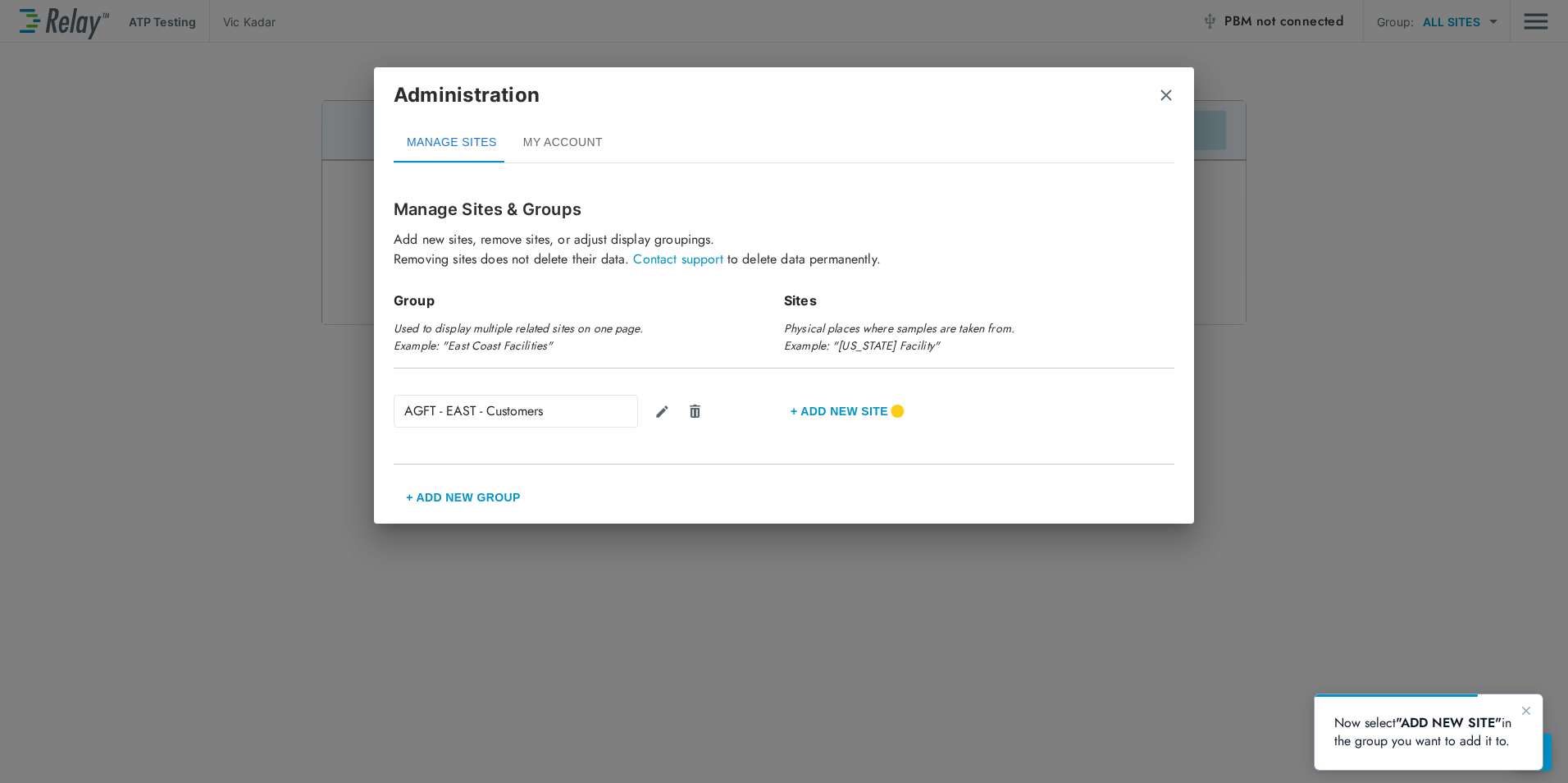
click at [833, 408] on button "+ Add new Site" at bounding box center [839, 411] width 111 height 39
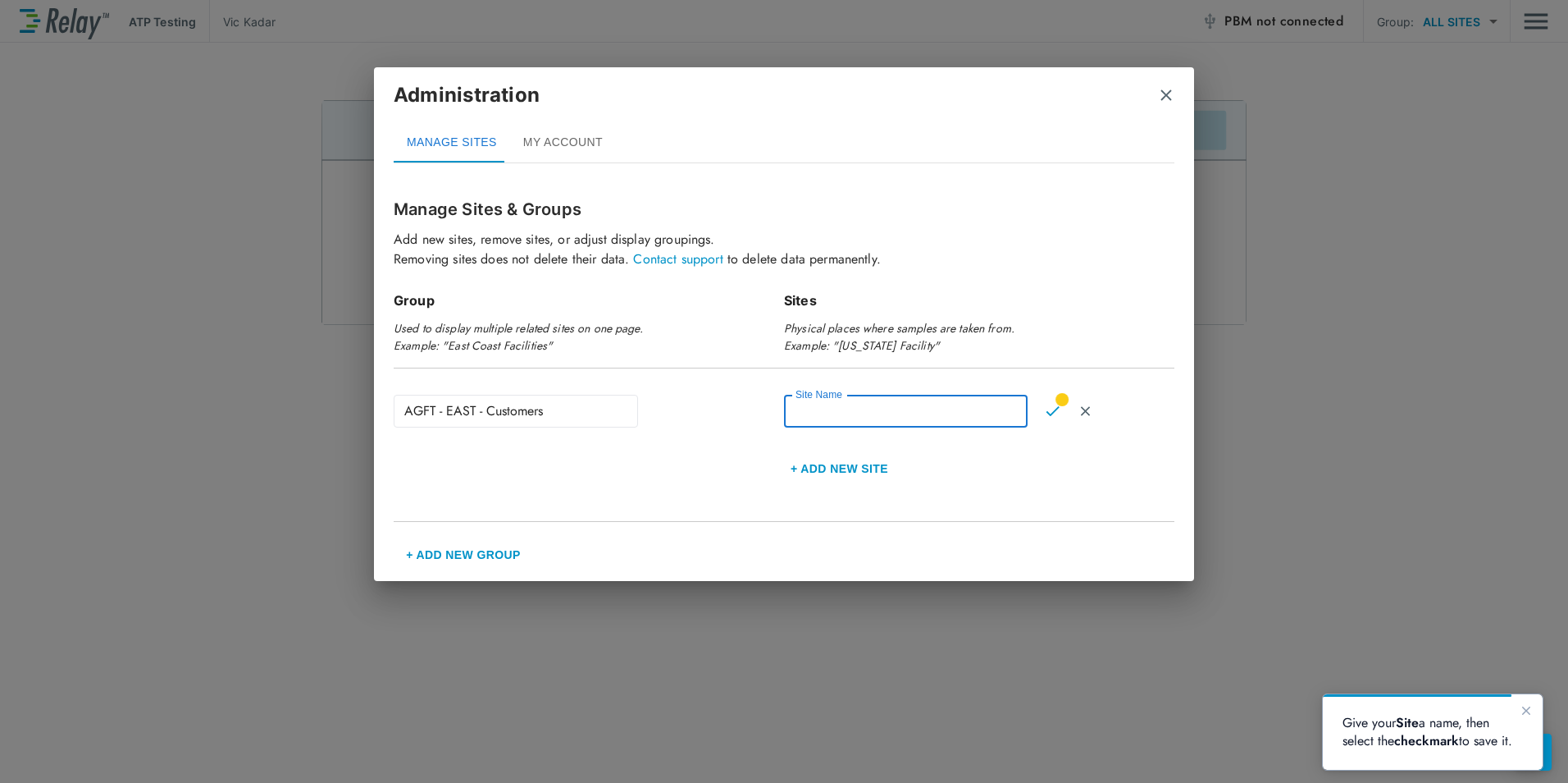
click at [833, 408] on input "Site Name" at bounding box center [905, 411] width 244 height 33
type input "**********"
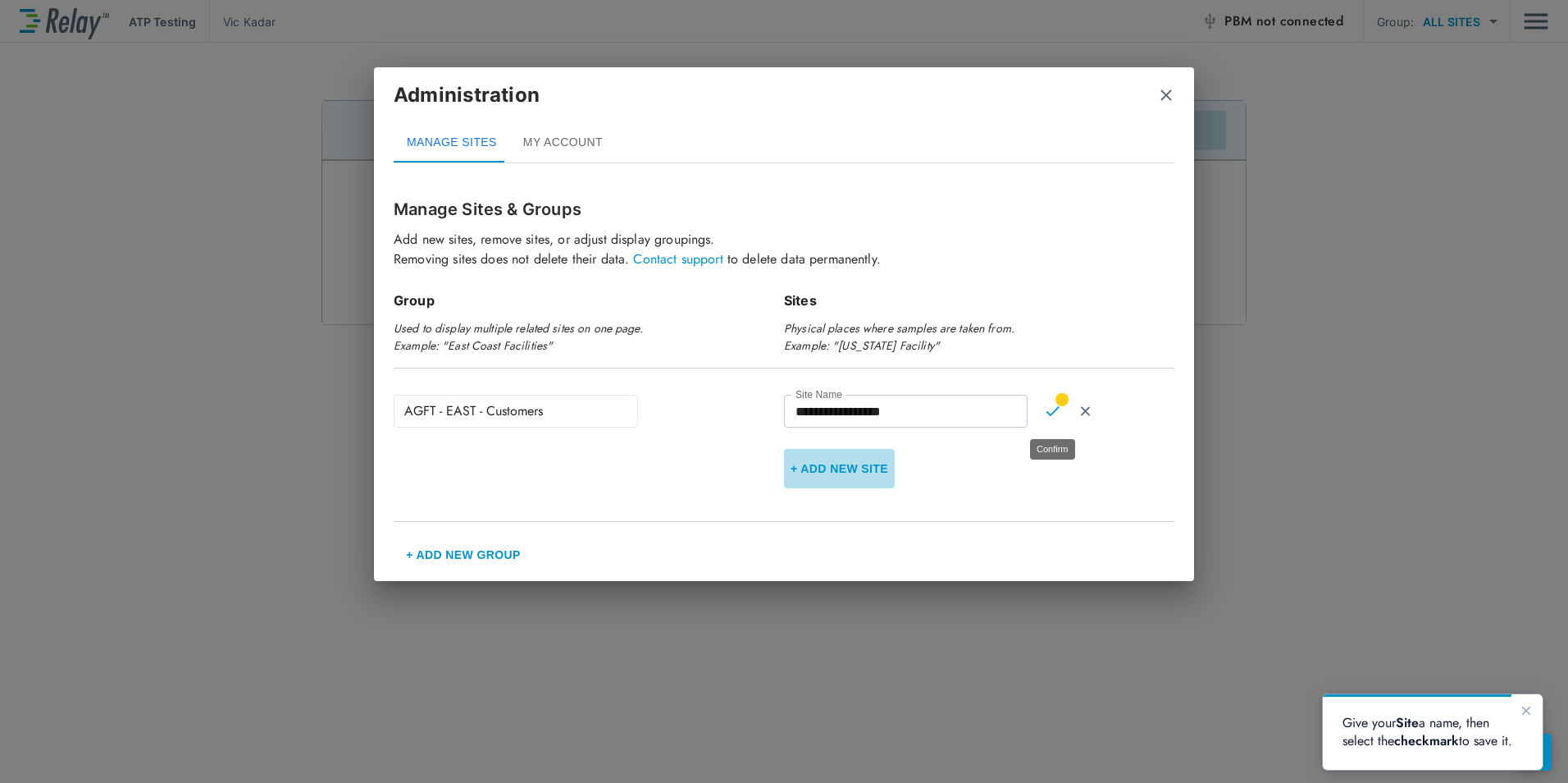
click at [843, 470] on button "+ Add new Site" at bounding box center [839, 468] width 111 height 39
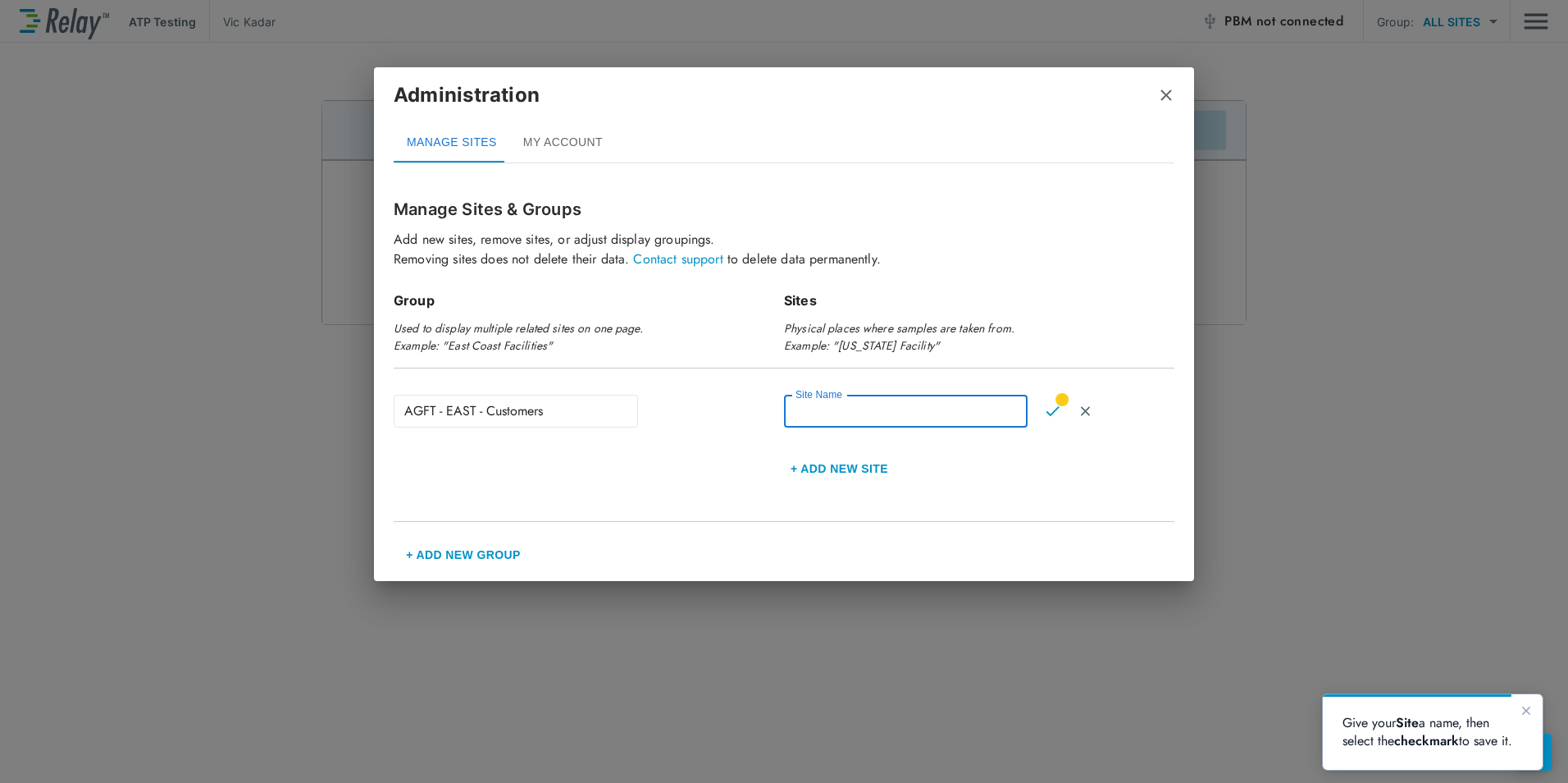
click at [836, 411] on input "Site Name" at bounding box center [905, 411] width 244 height 33
type input "**********"
click at [1048, 411] on img "Confirm" at bounding box center [1053, 411] width 14 height 15
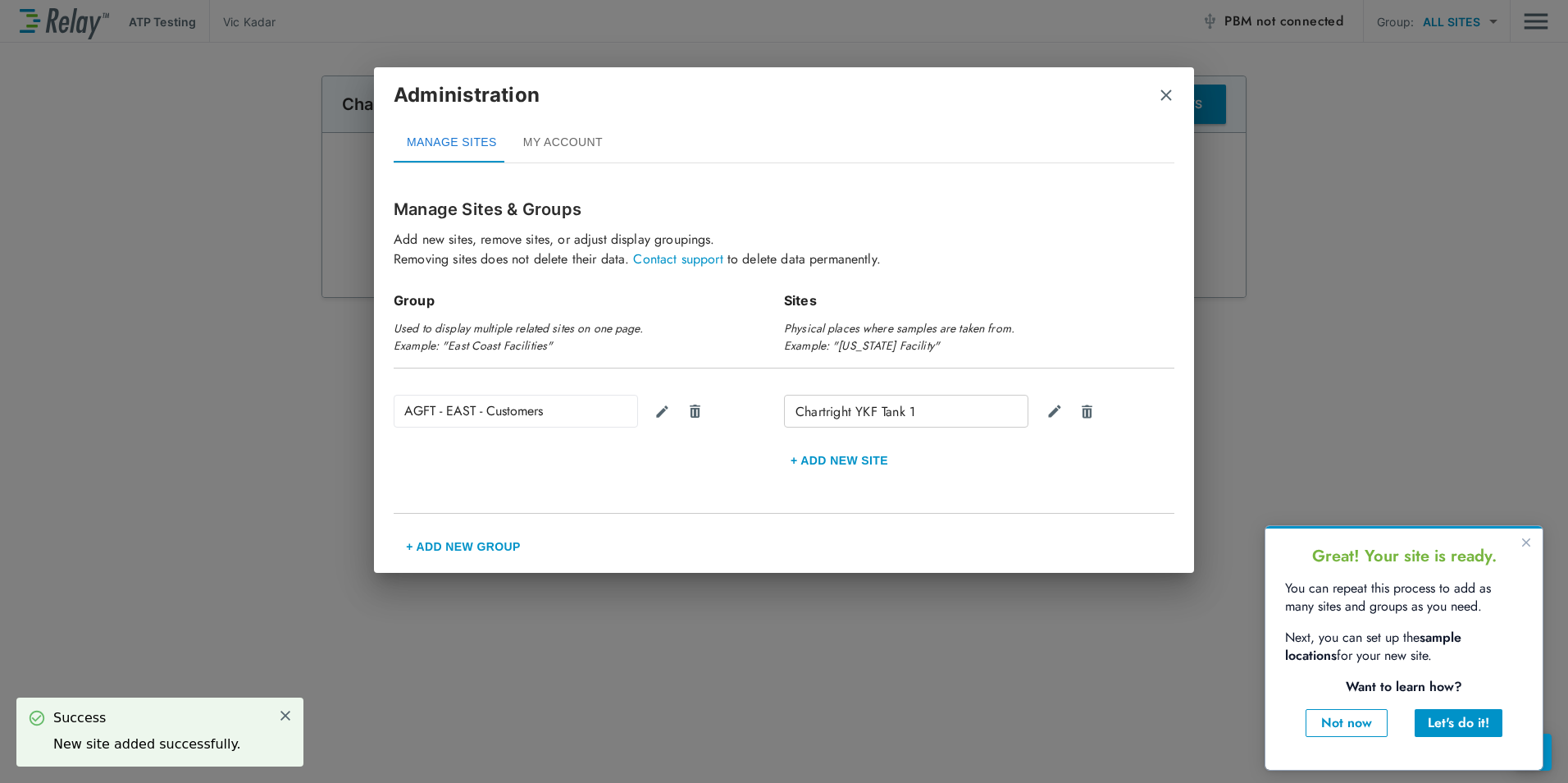
click at [836, 455] on button "+ Add new Site" at bounding box center [839, 459] width 111 height 39
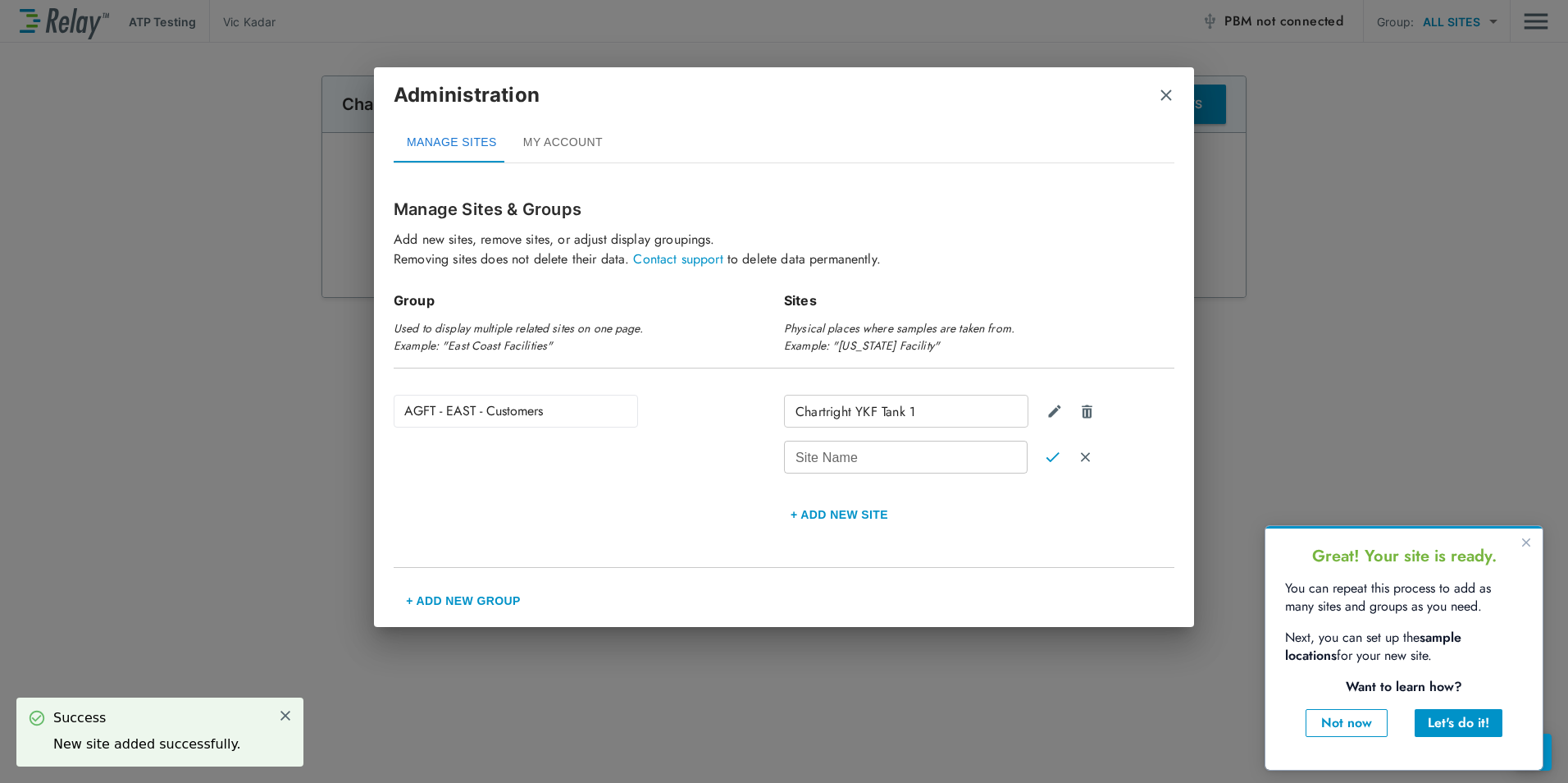
click at [840, 460] on input "Site Name" at bounding box center [905, 457] width 244 height 33
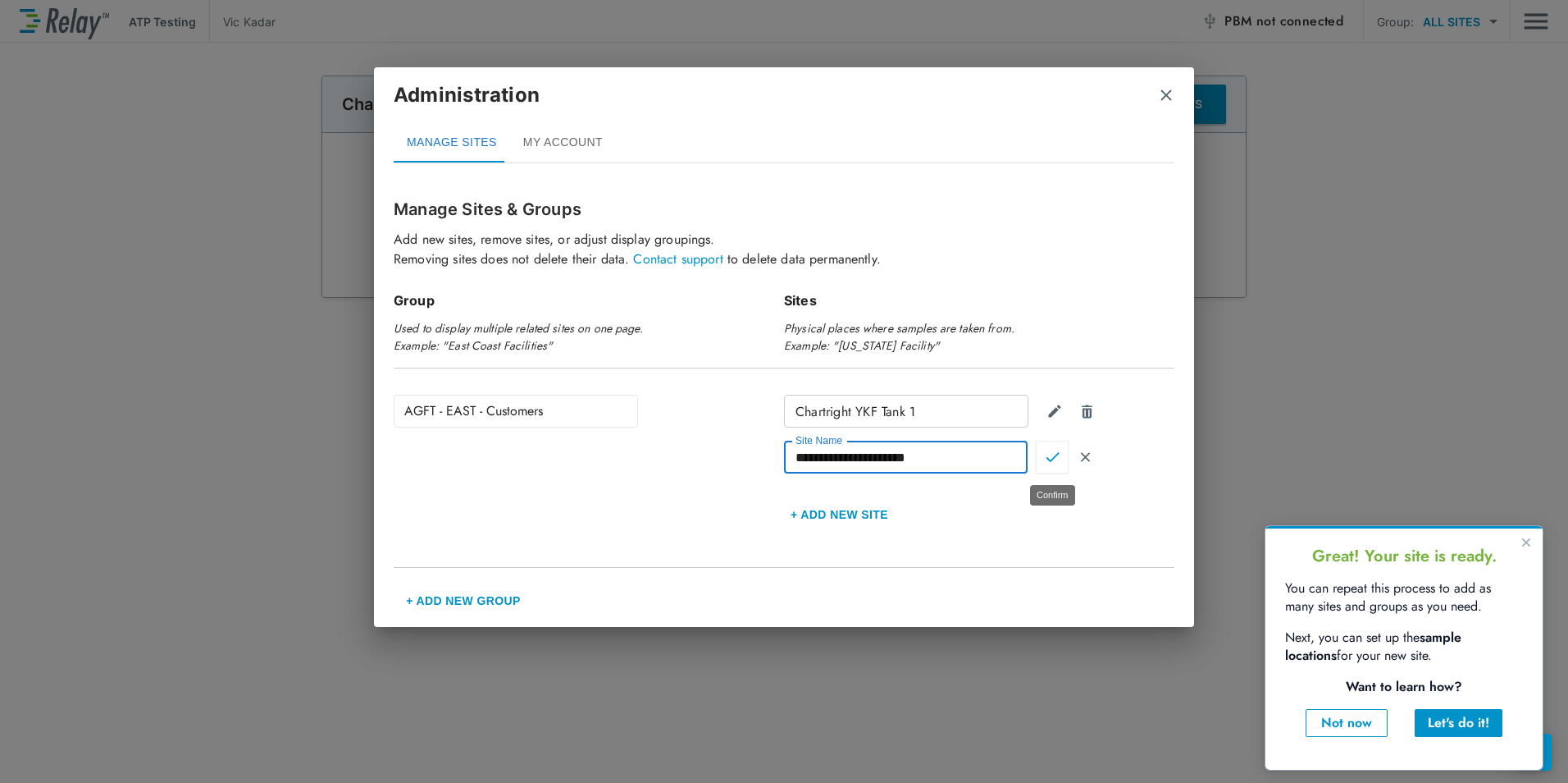
type input "**********"
click at [1049, 456] on img "Confirm" at bounding box center [1053, 457] width 14 height 15
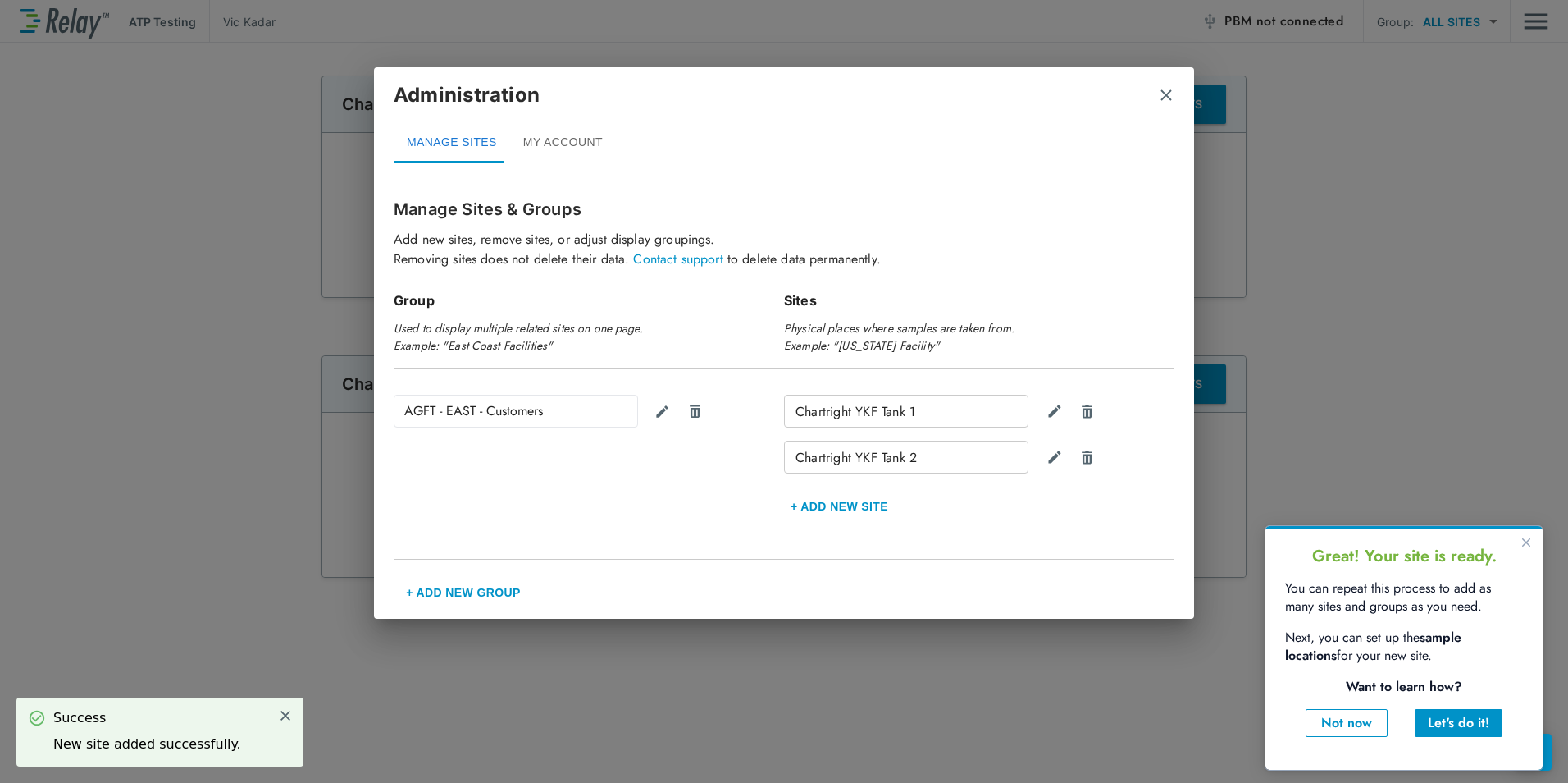
click at [858, 499] on button "+ Add new Site" at bounding box center [839, 505] width 111 height 39
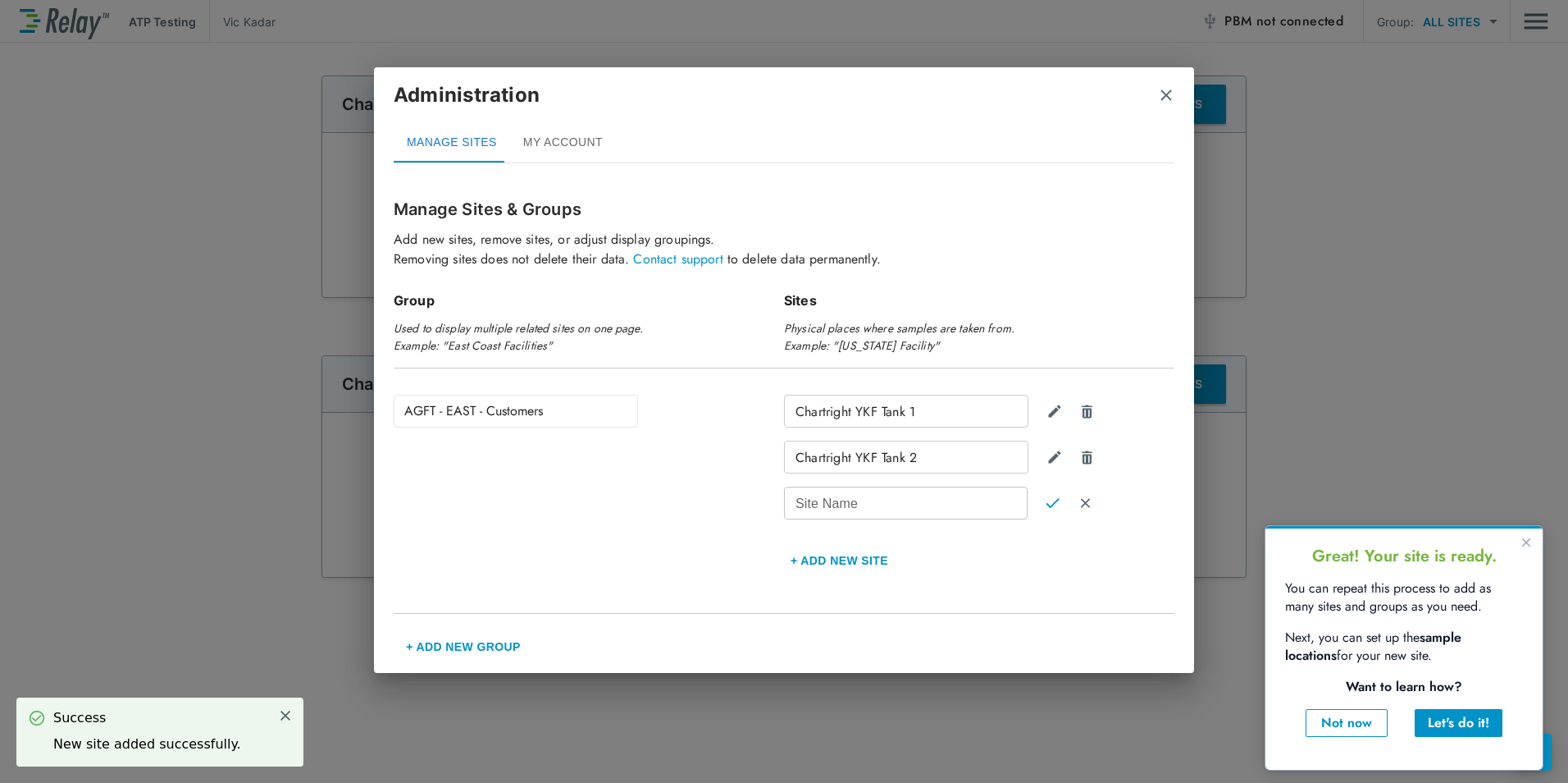
click at [859, 498] on input "Site Name" at bounding box center [905, 503] width 244 height 33
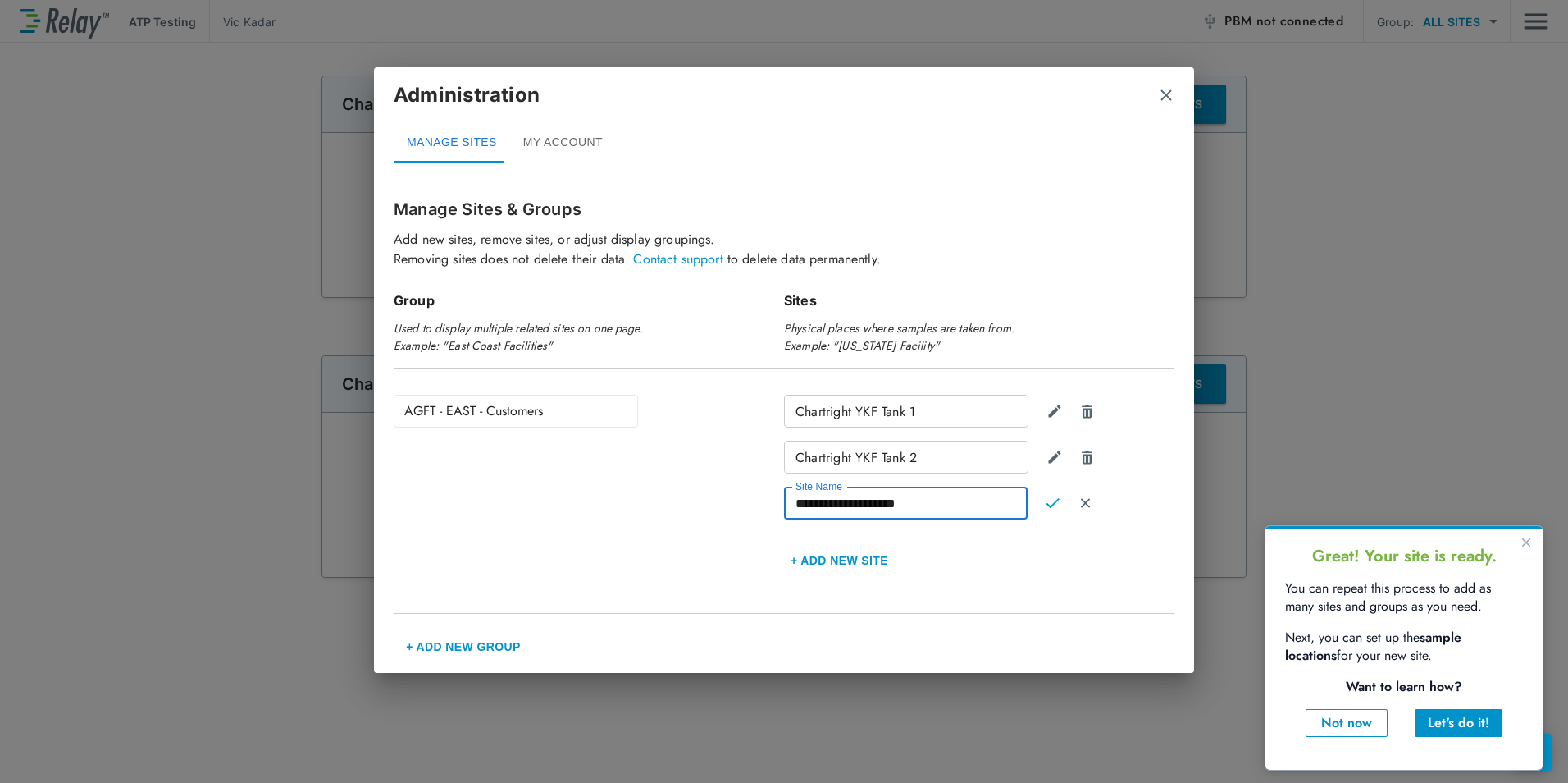
type input "**********"
click at [856, 559] on button "+ Add new Site" at bounding box center [839, 560] width 111 height 39
click at [876, 497] on input "Site Name" at bounding box center [905, 503] width 244 height 33
type input "**********"
click at [1053, 505] on img "Confirm" at bounding box center [1053, 503] width 14 height 15
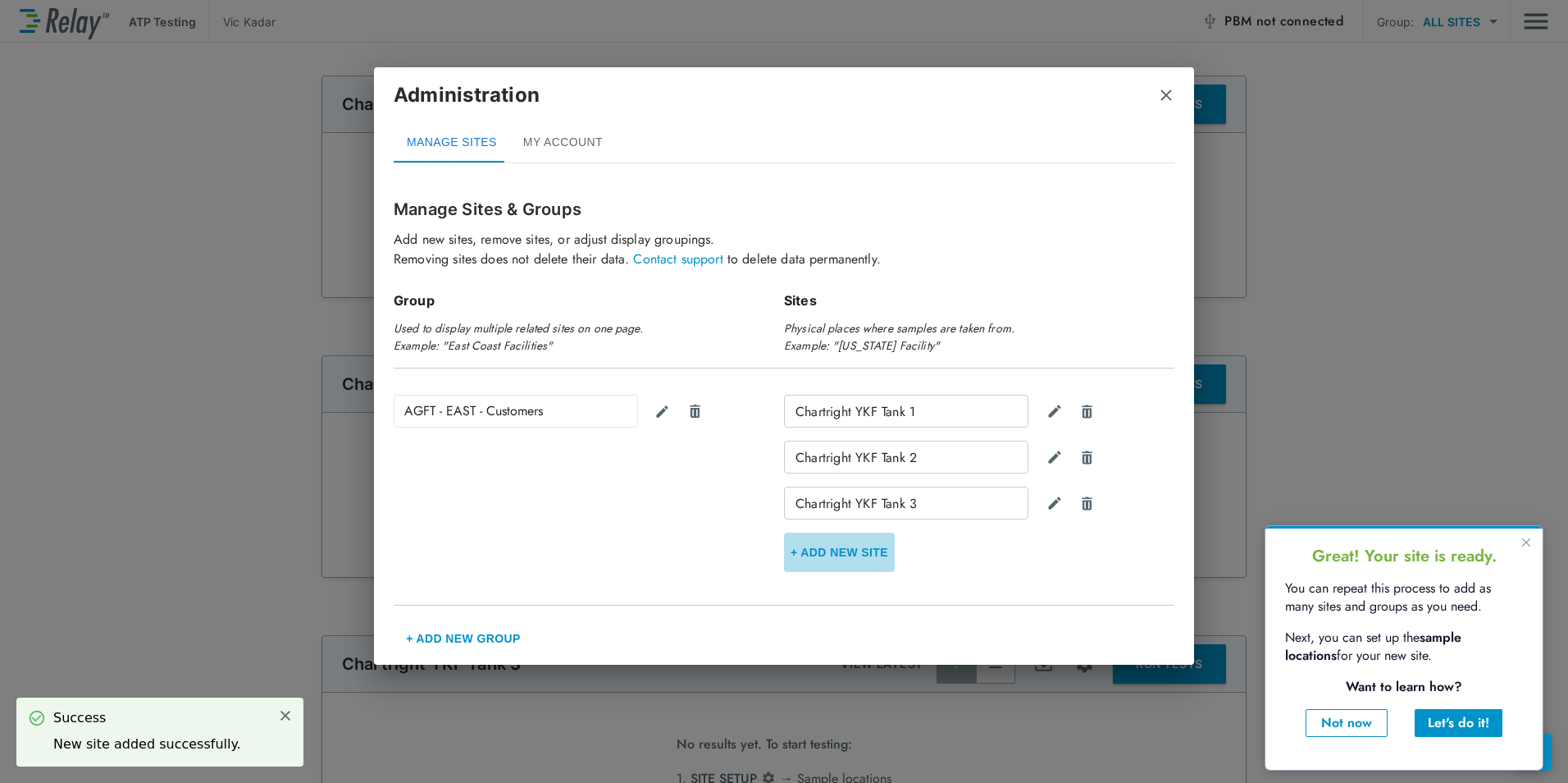
click at [855, 544] on button "+ Add new Site" at bounding box center [839, 551] width 111 height 39
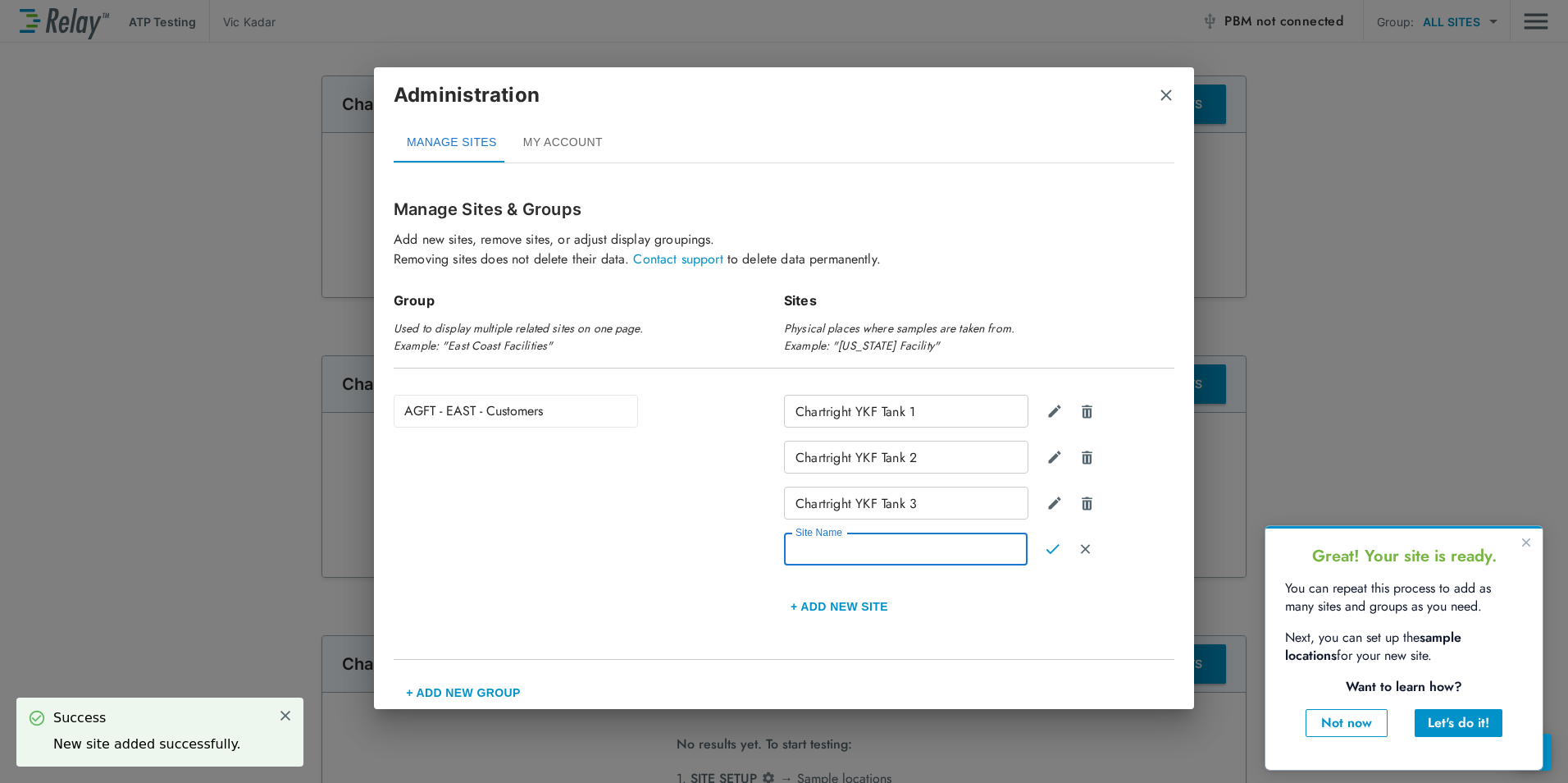
click at [854, 549] on input "Site Name" at bounding box center [905, 549] width 244 height 33
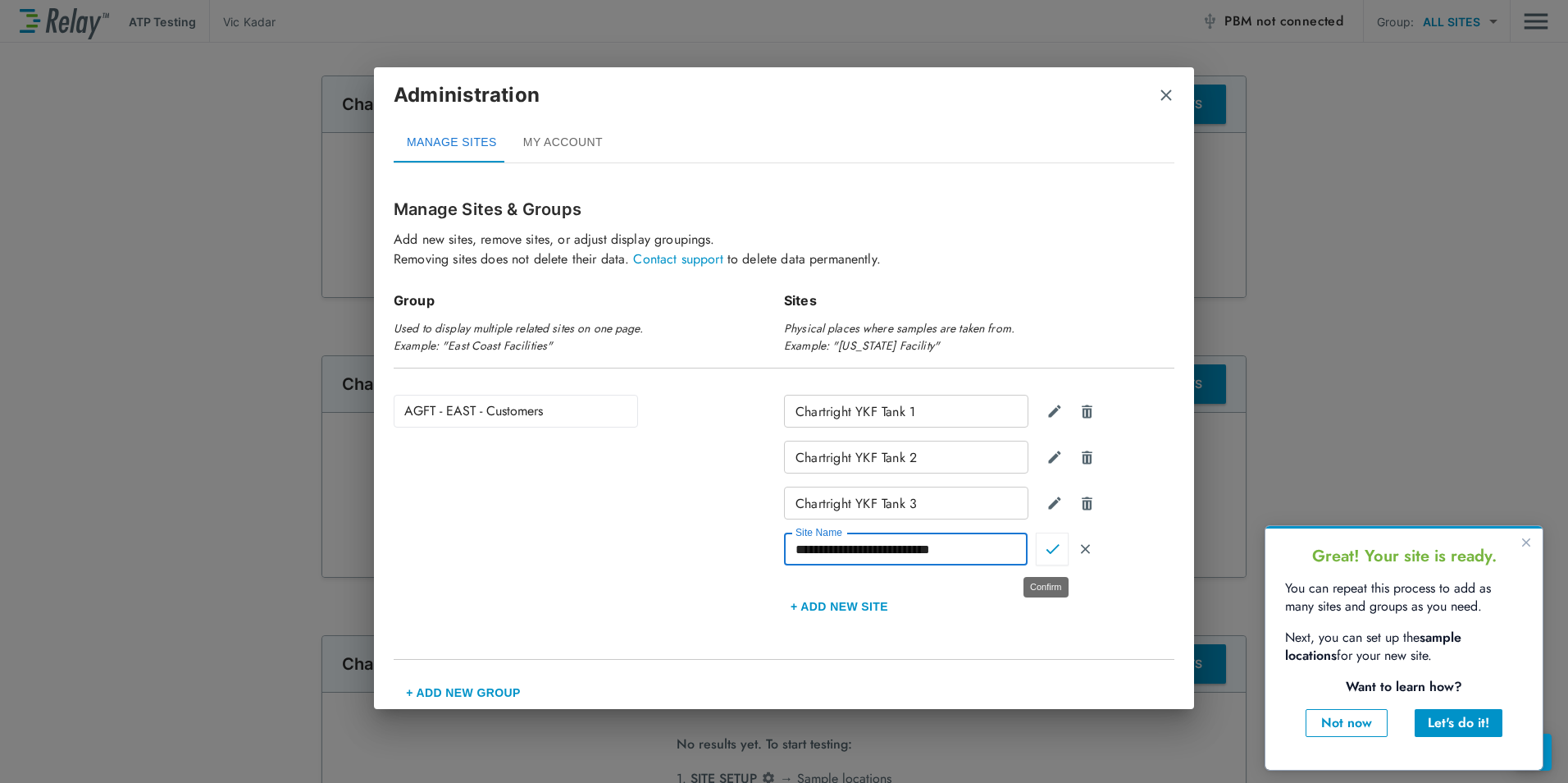
type input "**********"
click at [1051, 551] on img "Confirm" at bounding box center [1053, 549] width 14 height 15
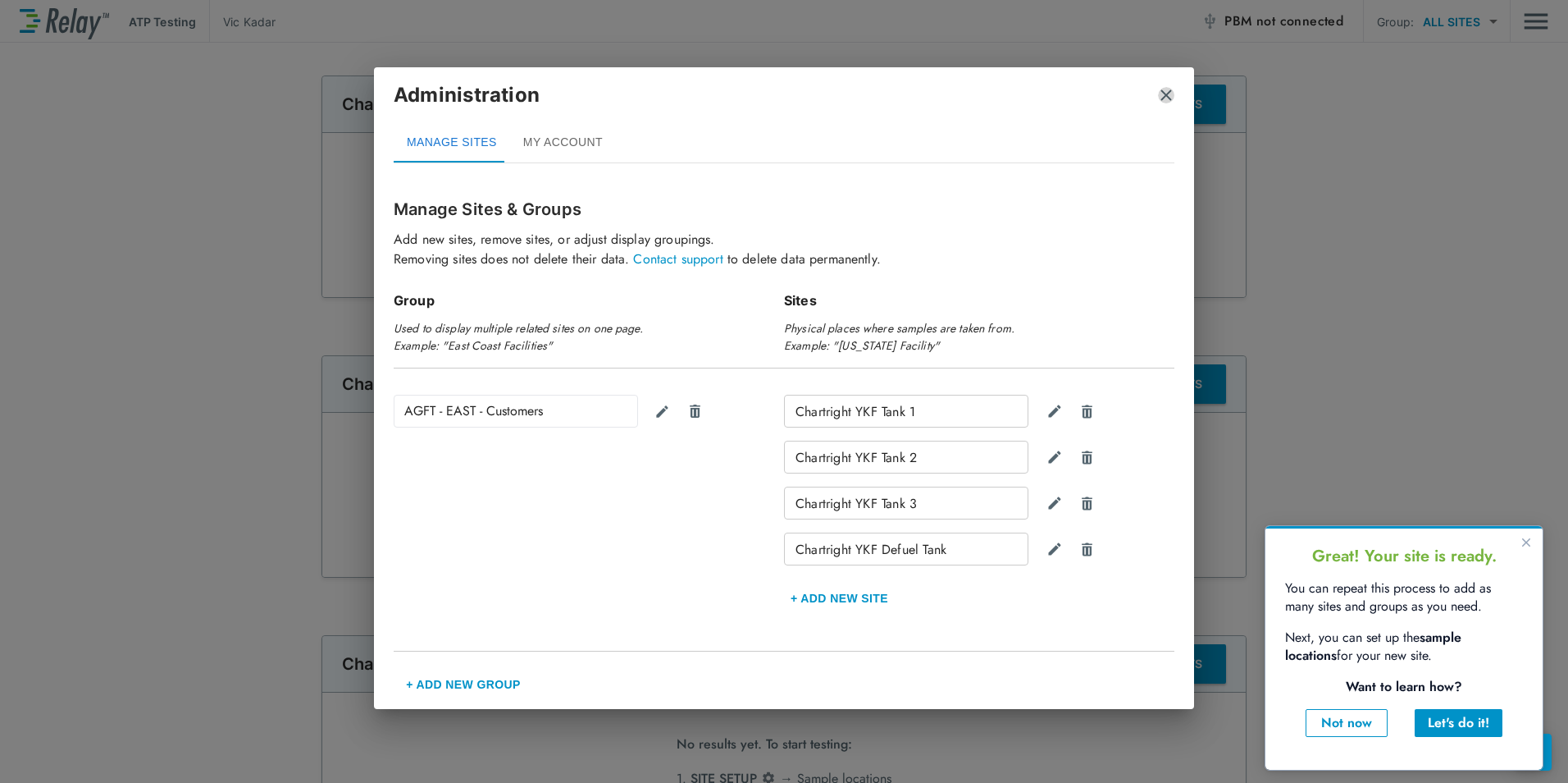
click at [1163, 89] on img "close" at bounding box center [1165, 95] width 16 height 16
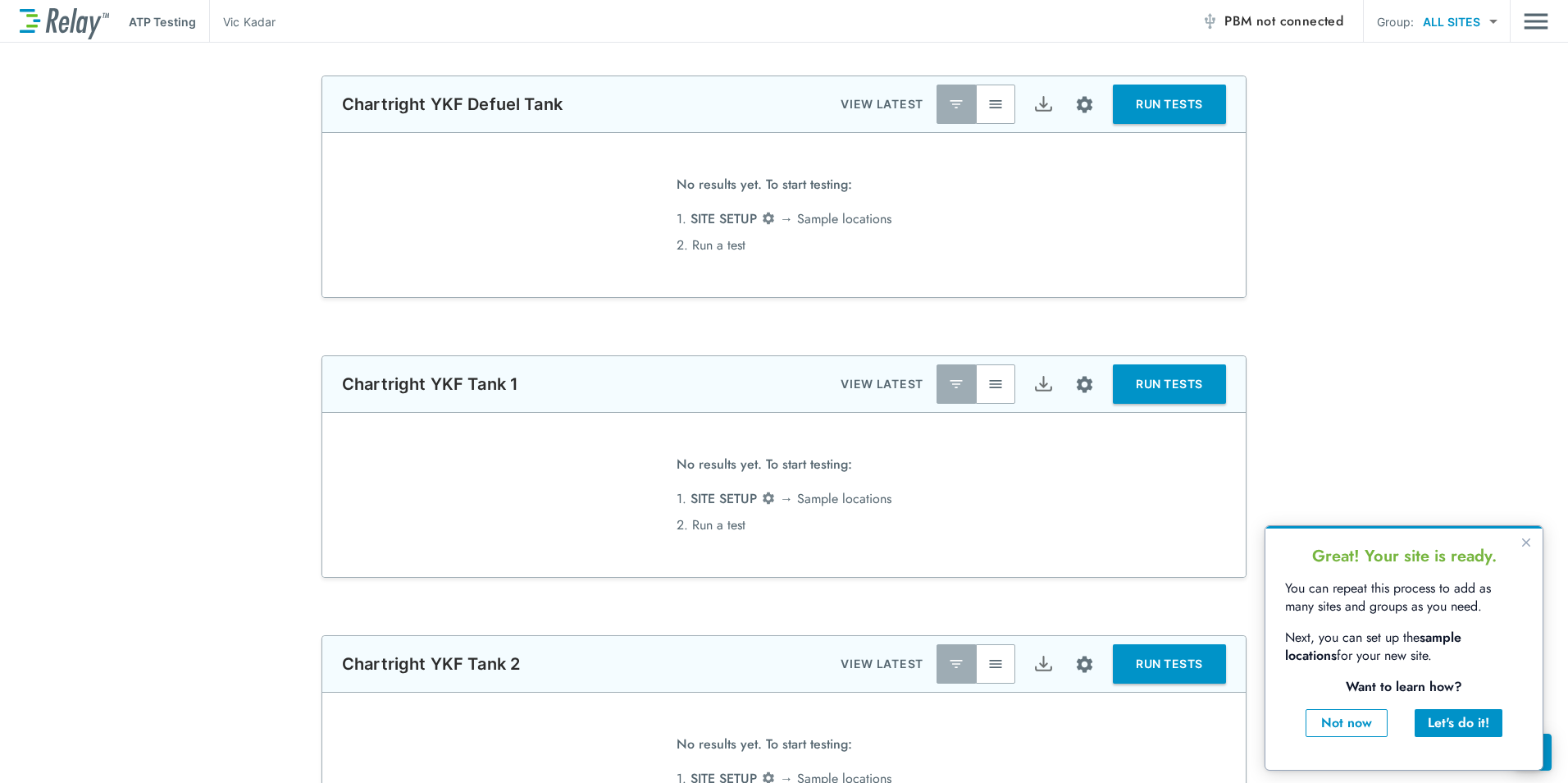
drag, startPoint x: 1387, startPoint y: 232, endPoint x: 1394, endPoint y: 237, distance: 8.6
click at [1394, 236] on div "**********" at bounding box center [784, 187] width 1568 height 222
click at [1533, 20] on img "Main menu" at bounding box center [1536, 22] width 24 height 31
